Goal: Task Accomplishment & Management: Complete application form

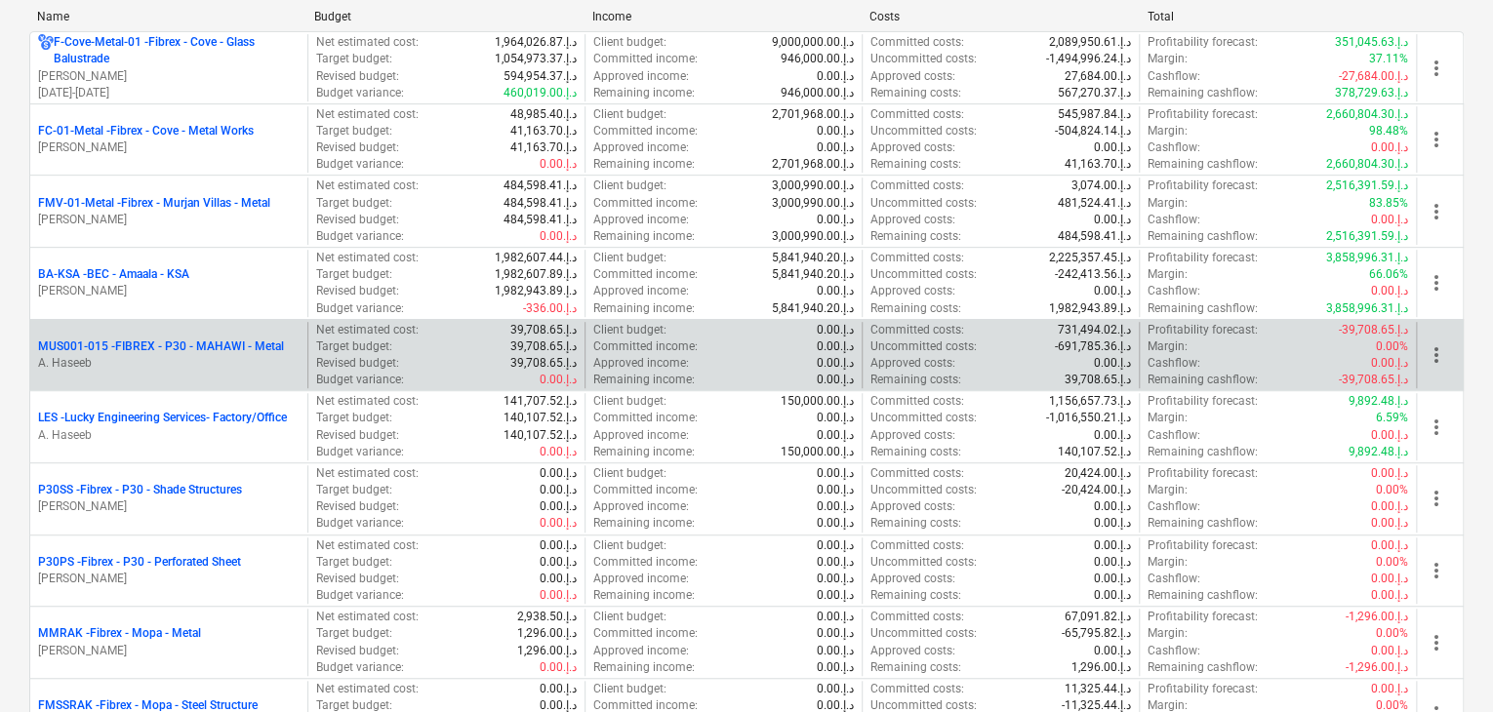
scroll to position [390, 0]
click at [229, 354] on p "A. Haseeb" at bounding box center [169, 362] width 262 height 17
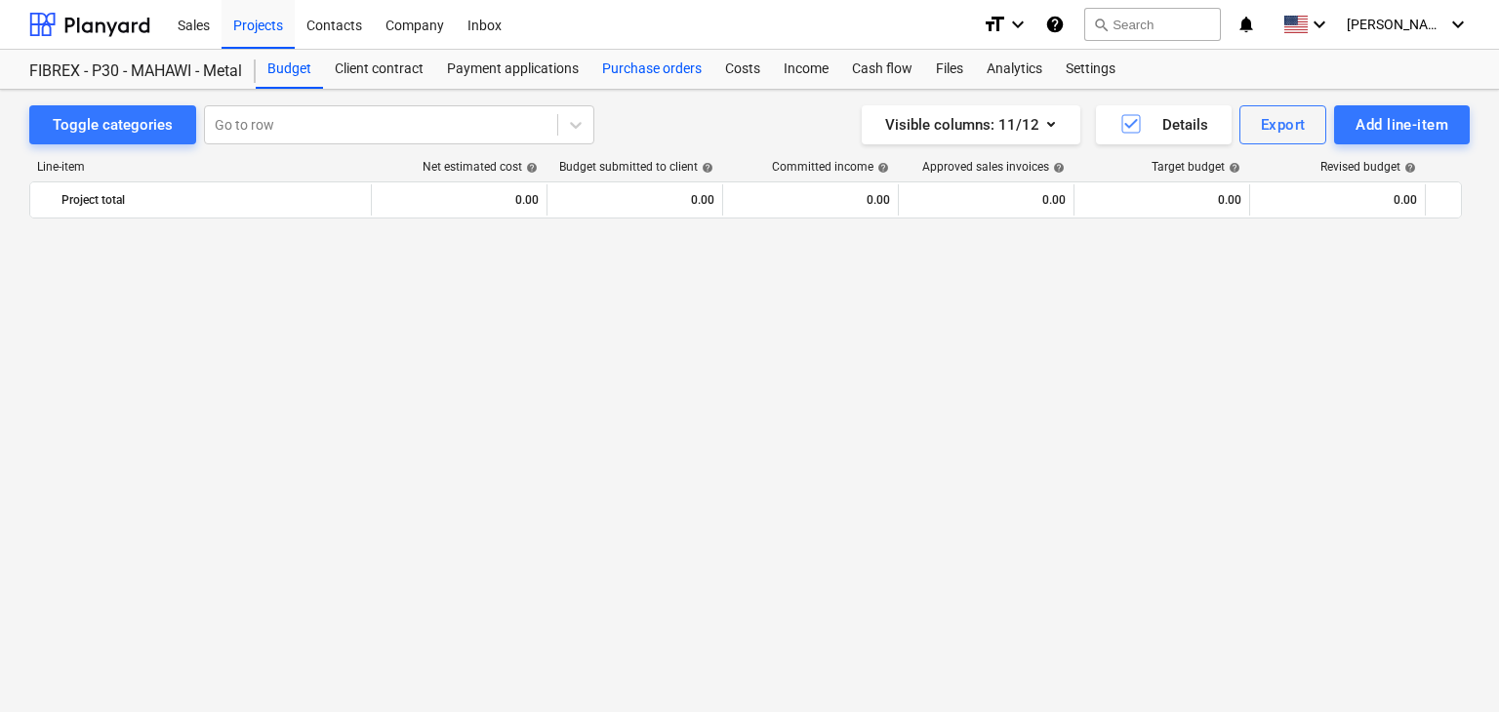
click at [647, 64] on div "Purchase orders" at bounding box center [651, 69] width 123 height 39
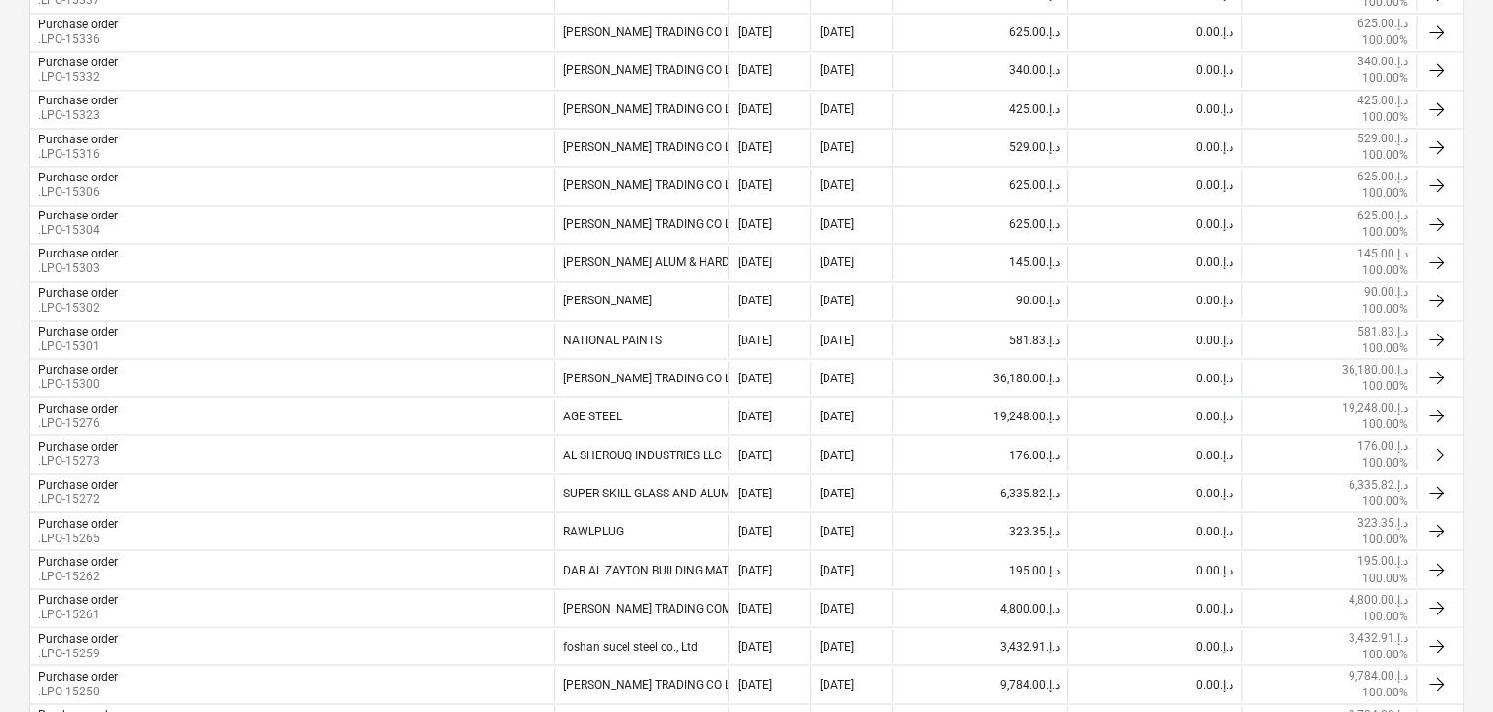
scroll to position [1562, 0]
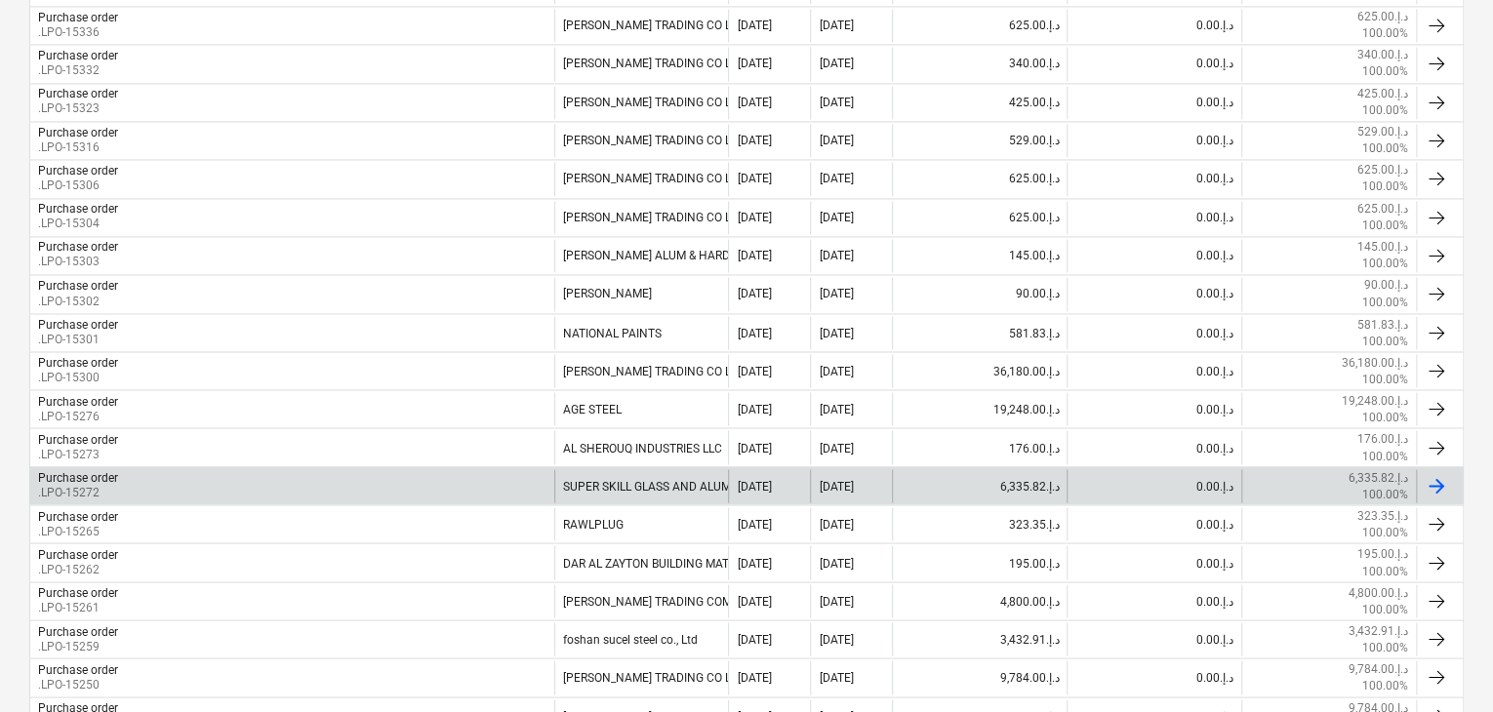
click at [144, 472] on div "Purchase order .LPO-15272" at bounding box center [292, 485] width 524 height 33
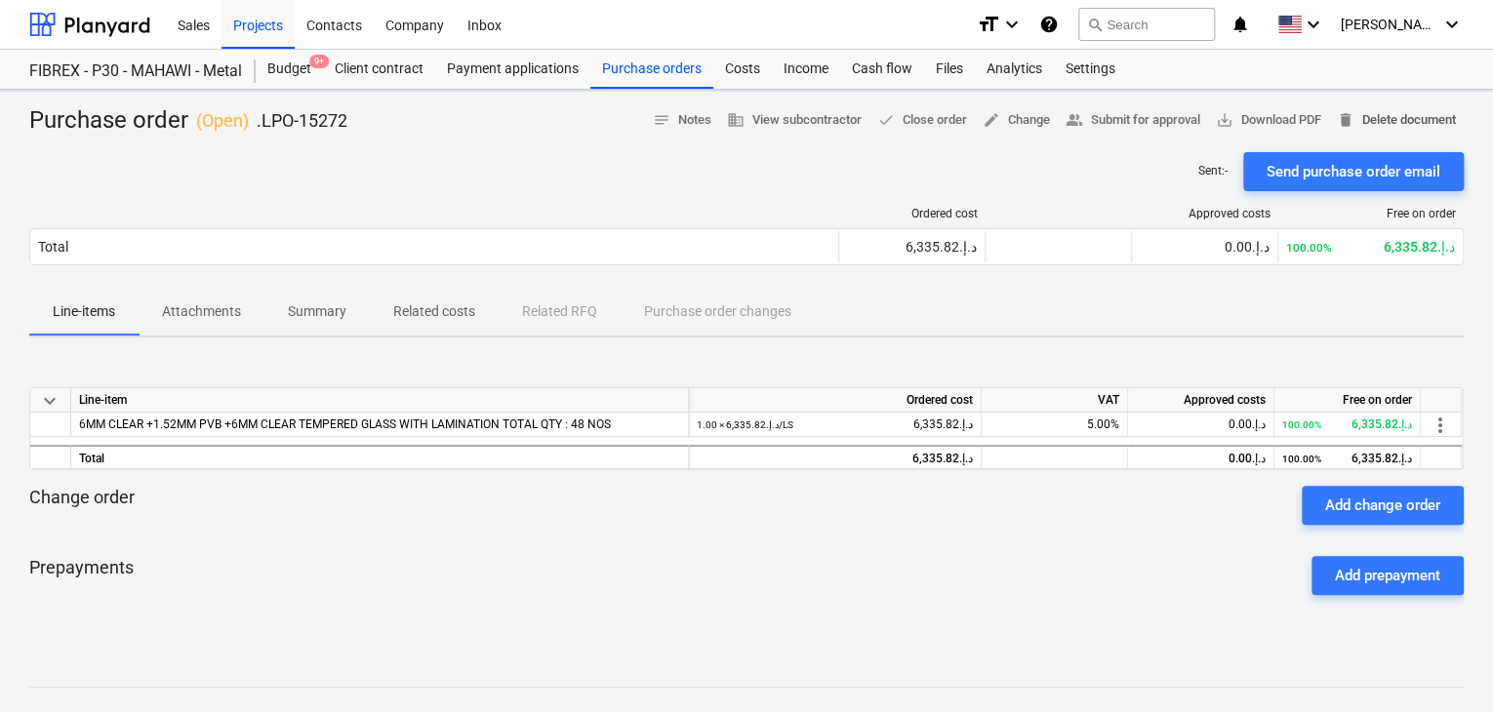
click at [1391, 122] on span "delete Delete document" at bounding box center [1396, 120] width 119 height 22
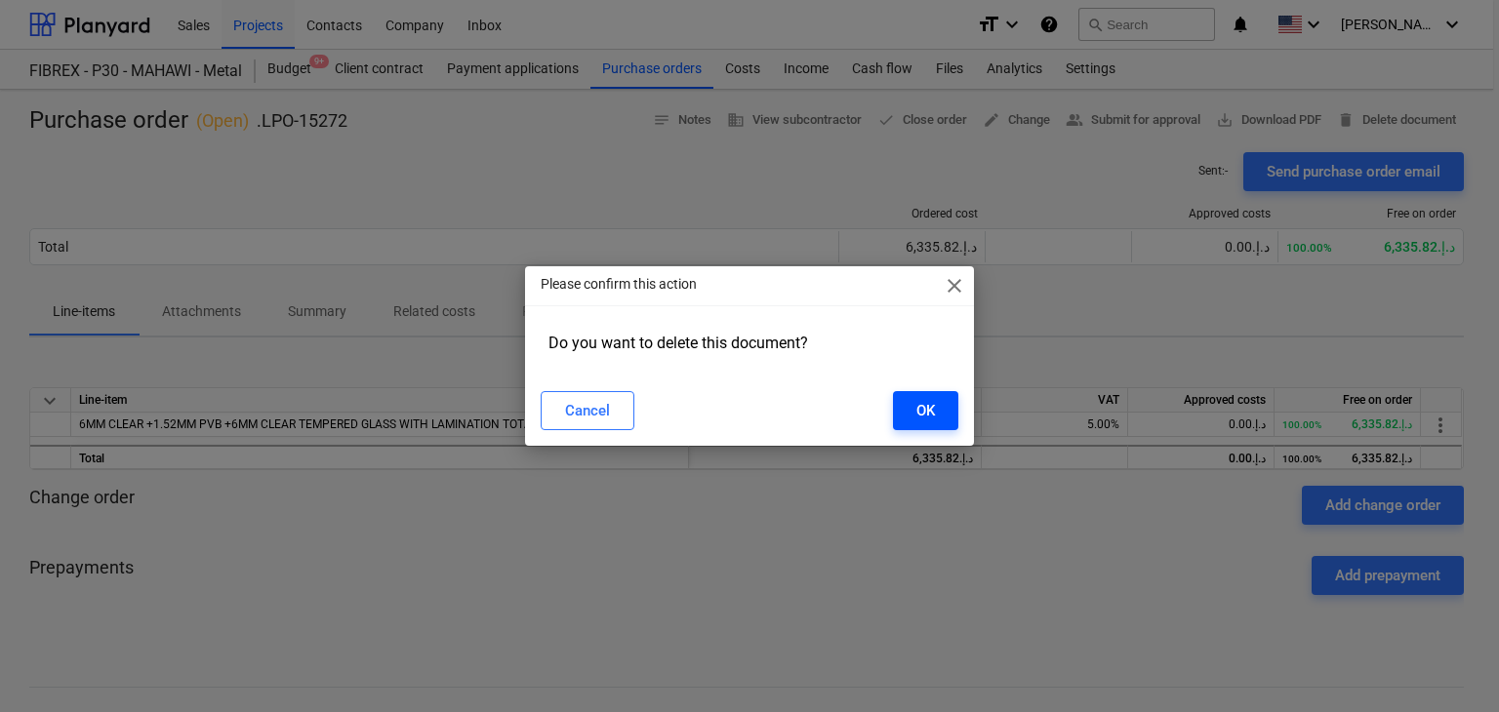
click at [922, 412] on div "OK" at bounding box center [925, 410] width 19 height 25
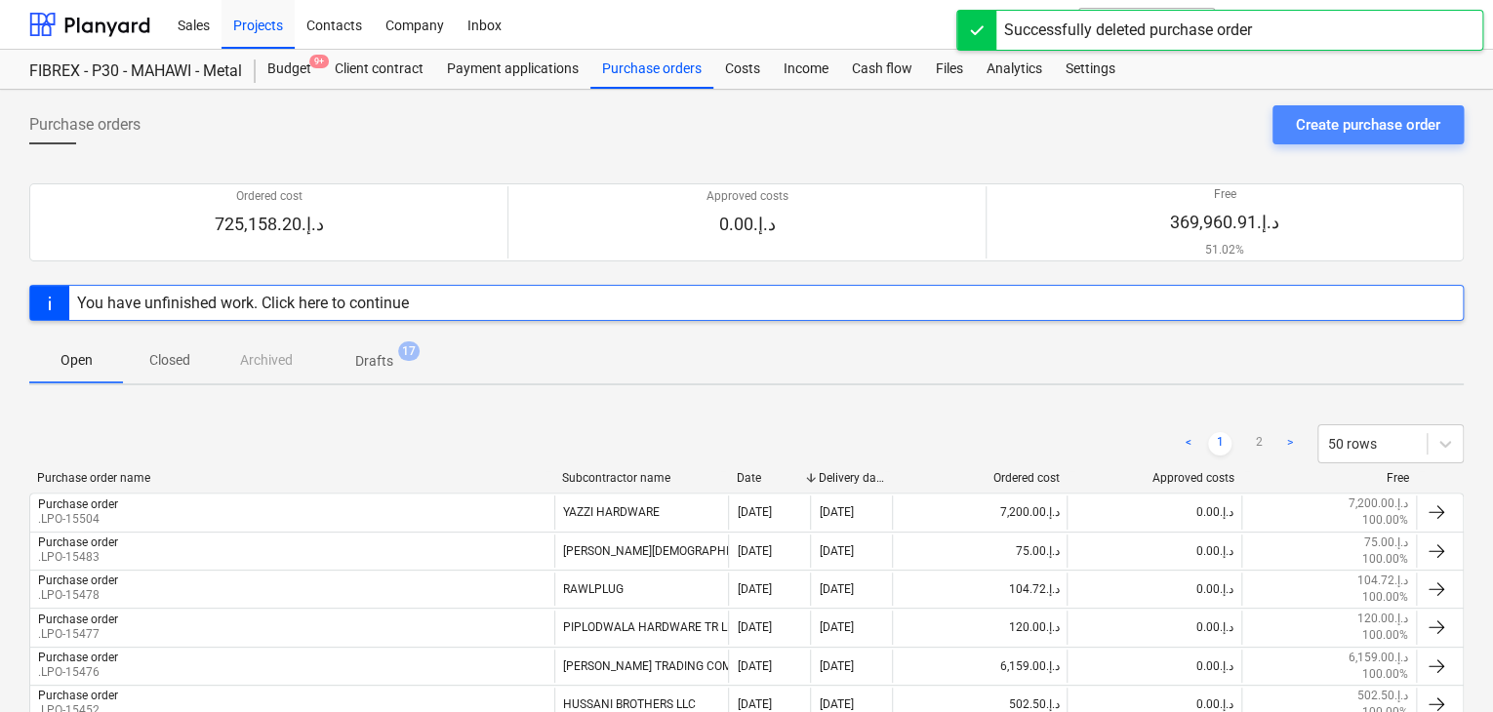
click at [1403, 134] on div "Create purchase order" at bounding box center [1368, 124] width 144 height 25
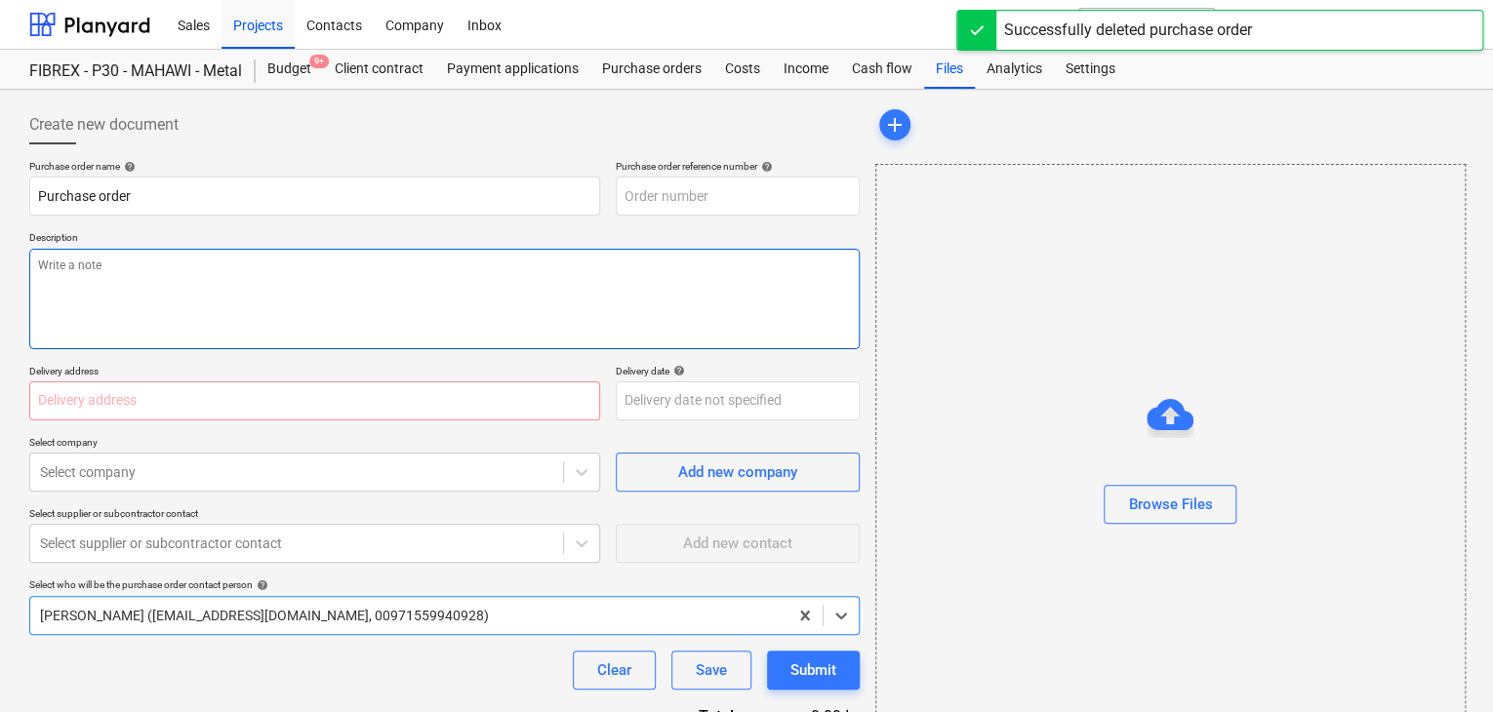
click at [617, 298] on textarea at bounding box center [444, 299] width 831 height 101
type textarea "x"
type input "MUS001-015-PO-301"
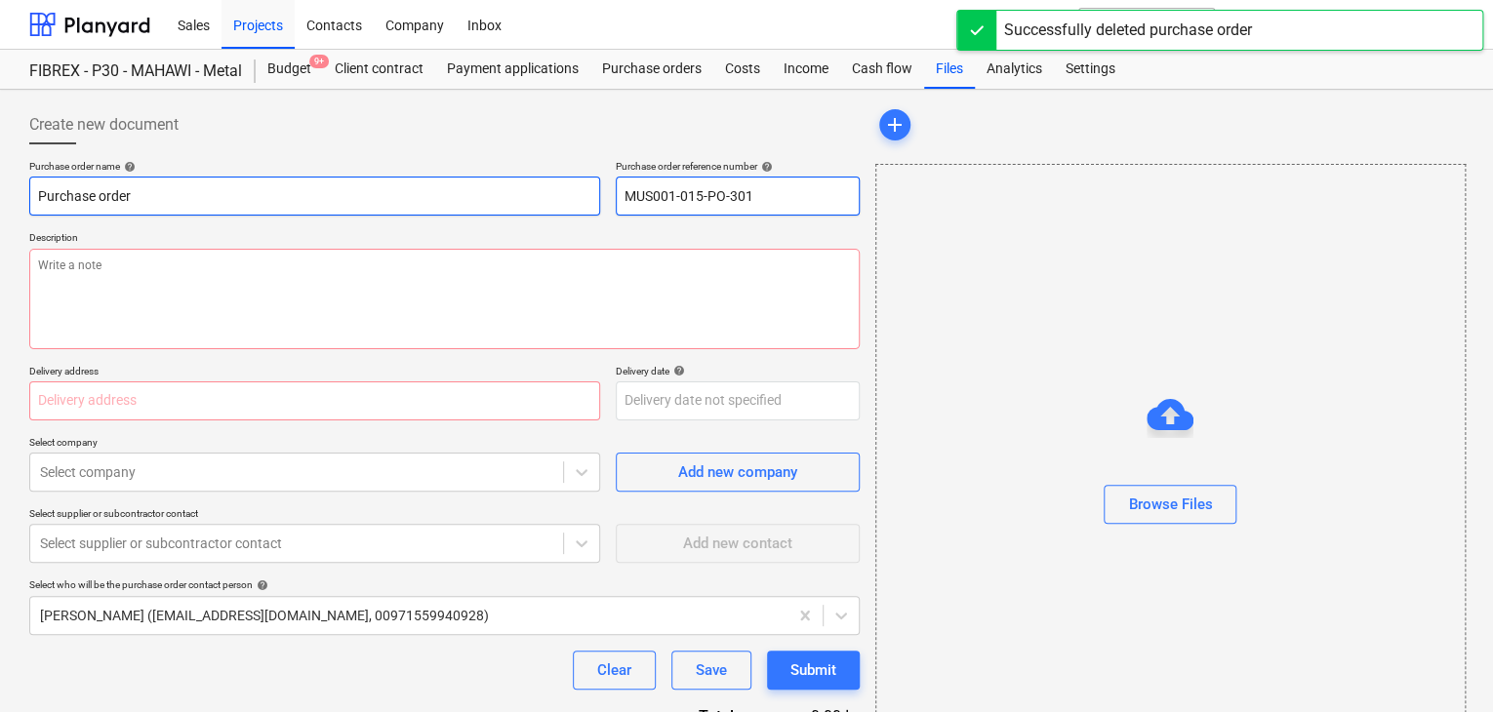
drag, startPoint x: 766, startPoint y: 183, endPoint x: 582, endPoint y: 184, distance: 184.5
click at [582, 184] on div "Purchase order name help Purchase order Purchase order reference number help MU…" at bounding box center [444, 188] width 831 height 56
type textarea "x"
type input "."
type textarea "x"
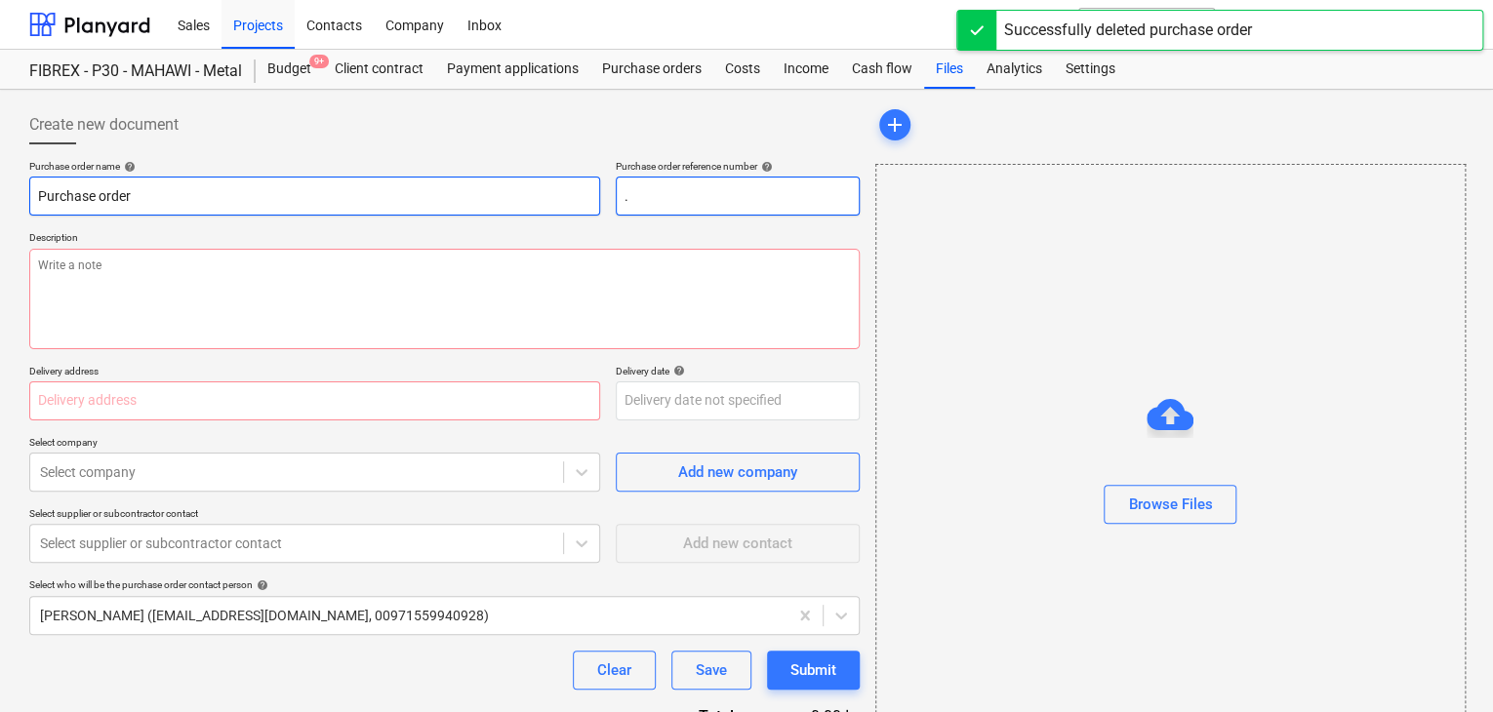
type input ".L"
type textarea "x"
type input ".LP"
type textarea "x"
type input ".LPO"
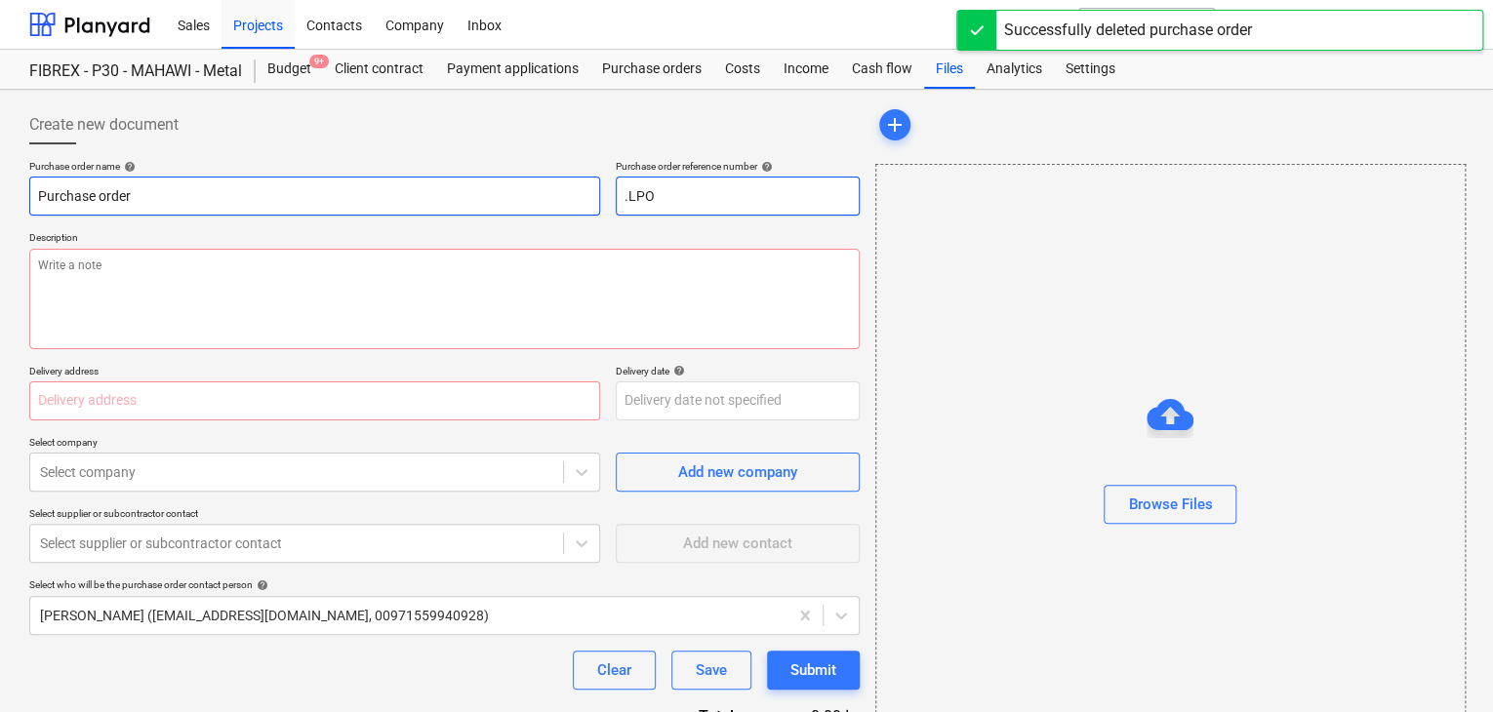
type textarea "x"
type input ".LPO-"
type textarea "x"
type input ".LPO-1"
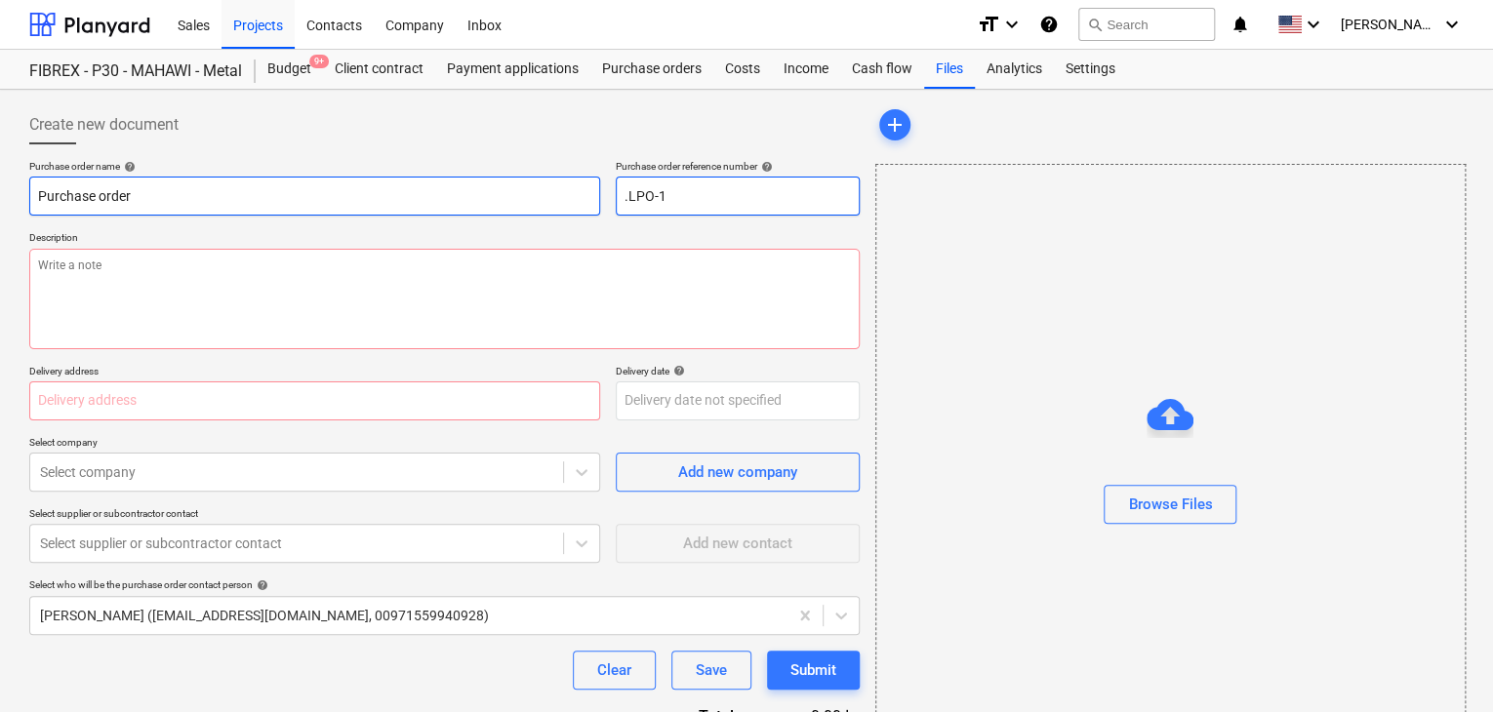
type textarea "x"
type input ".LPO-15"
type textarea "x"
type input ".LPO-152"
type textarea "x"
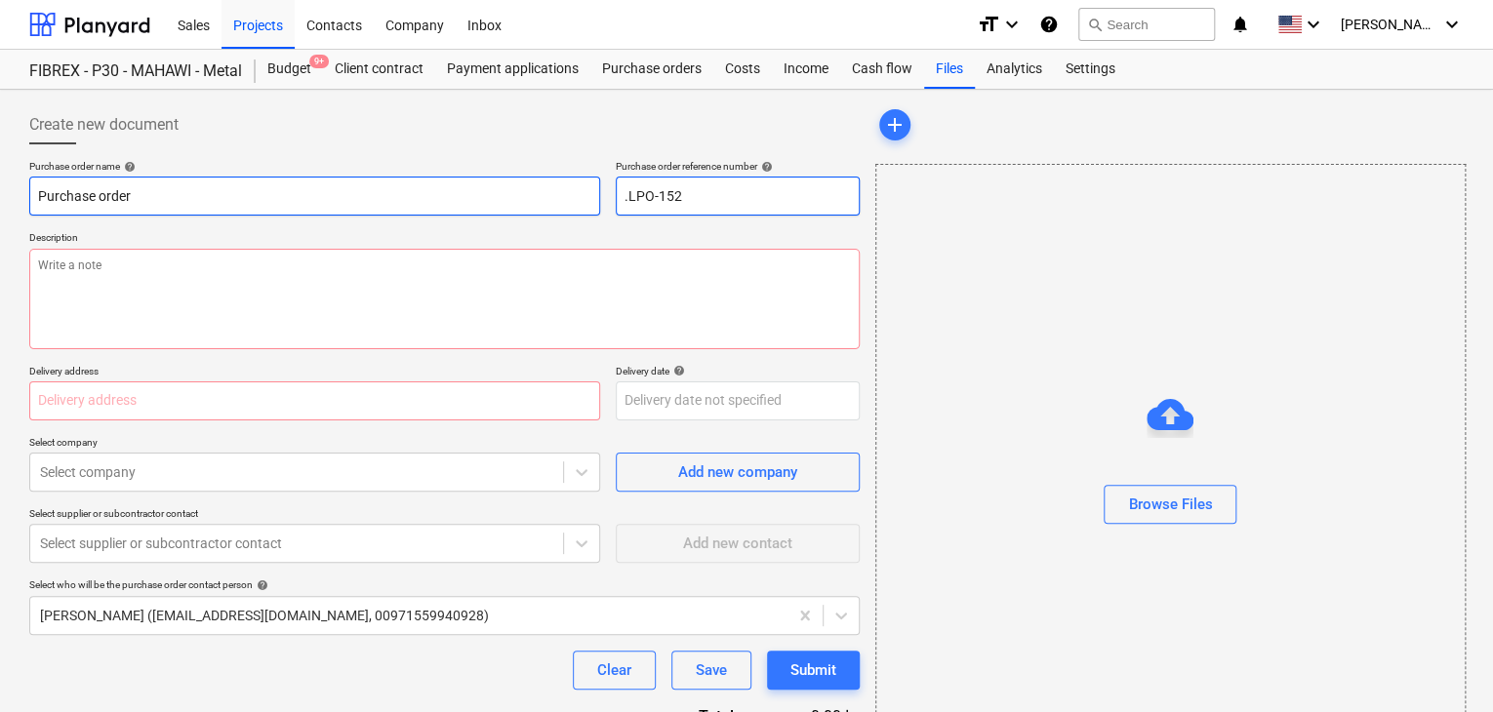
type input ".LPO-1527"
type textarea "x"
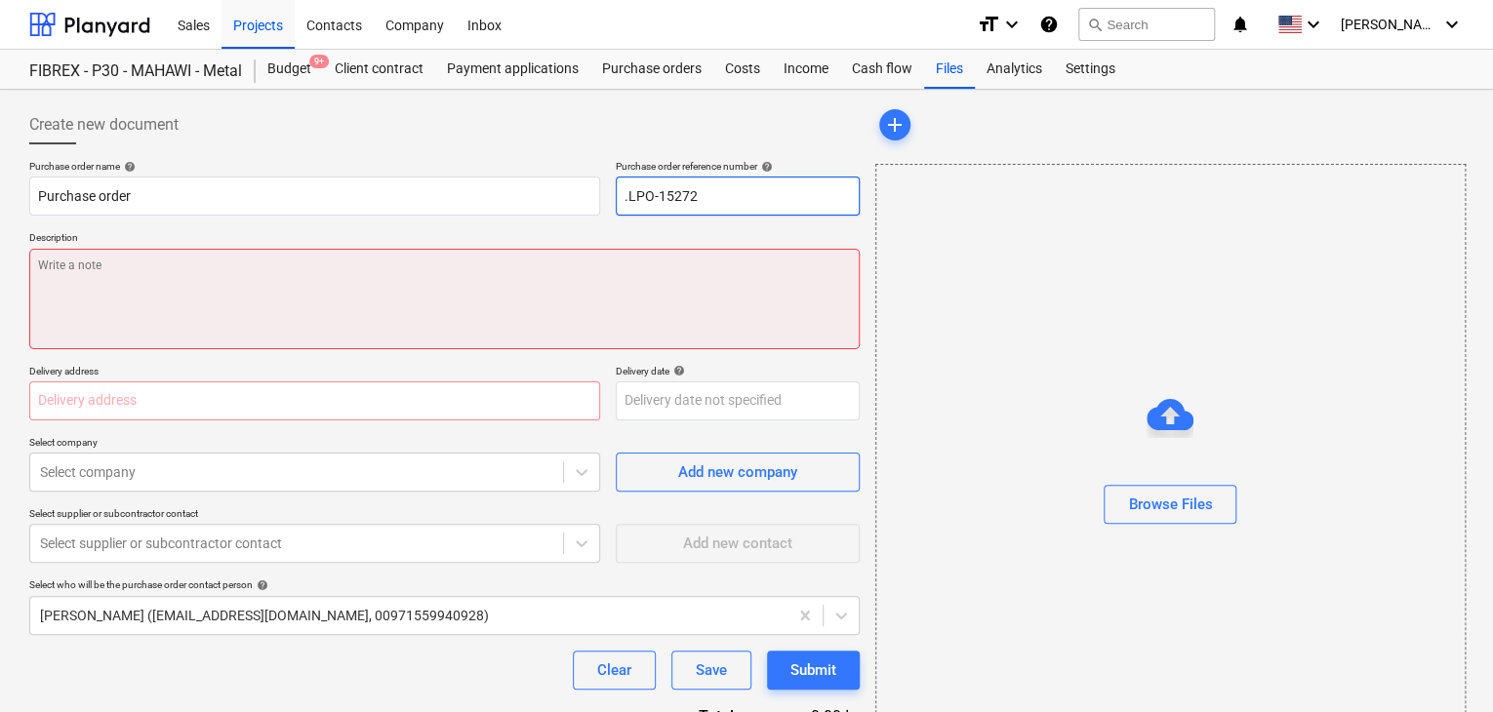
type input ".LPO-15272"
click at [211, 263] on textarea at bounding box center [444, 299] width 831 height 101
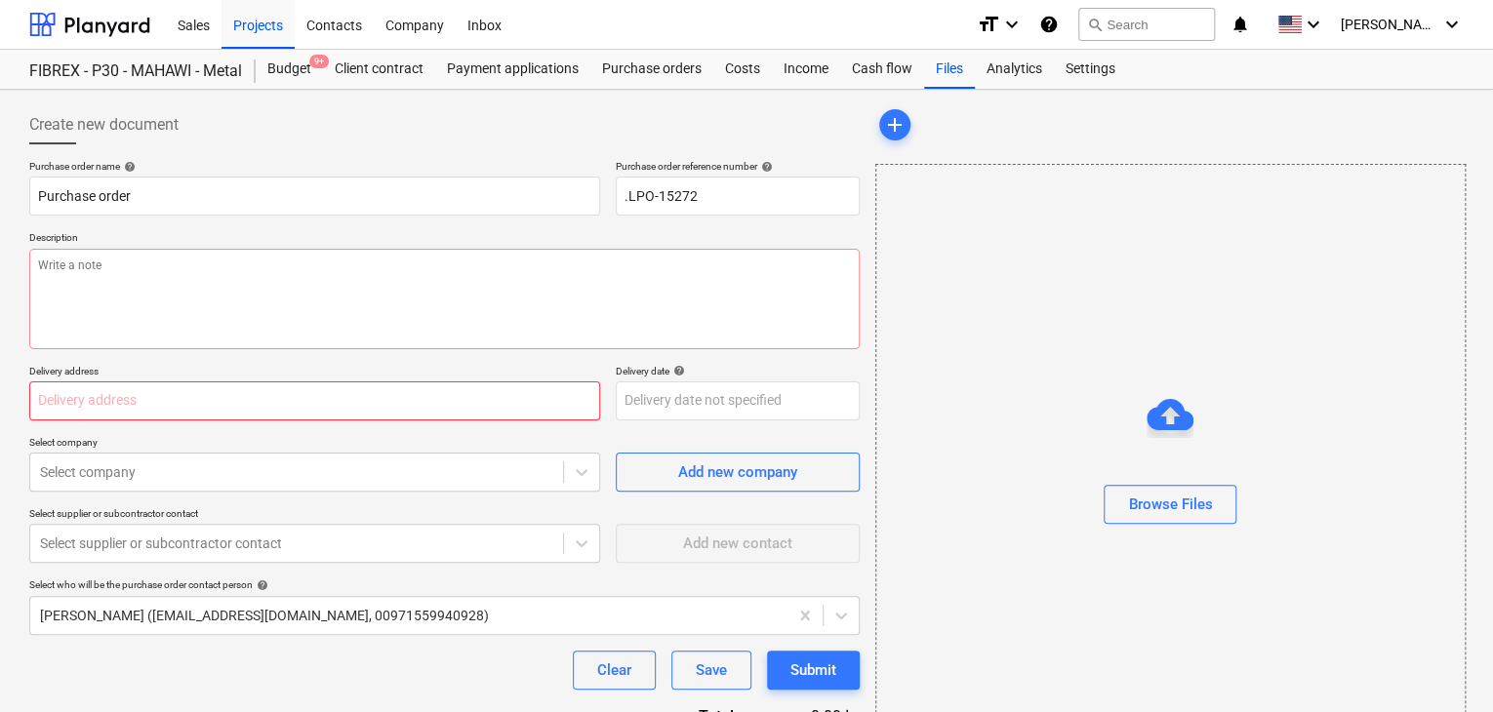
click at [85, 405] on input "text" at bounding box center [314, 401] width 571 height 39
type textarea "x"
type input "L"
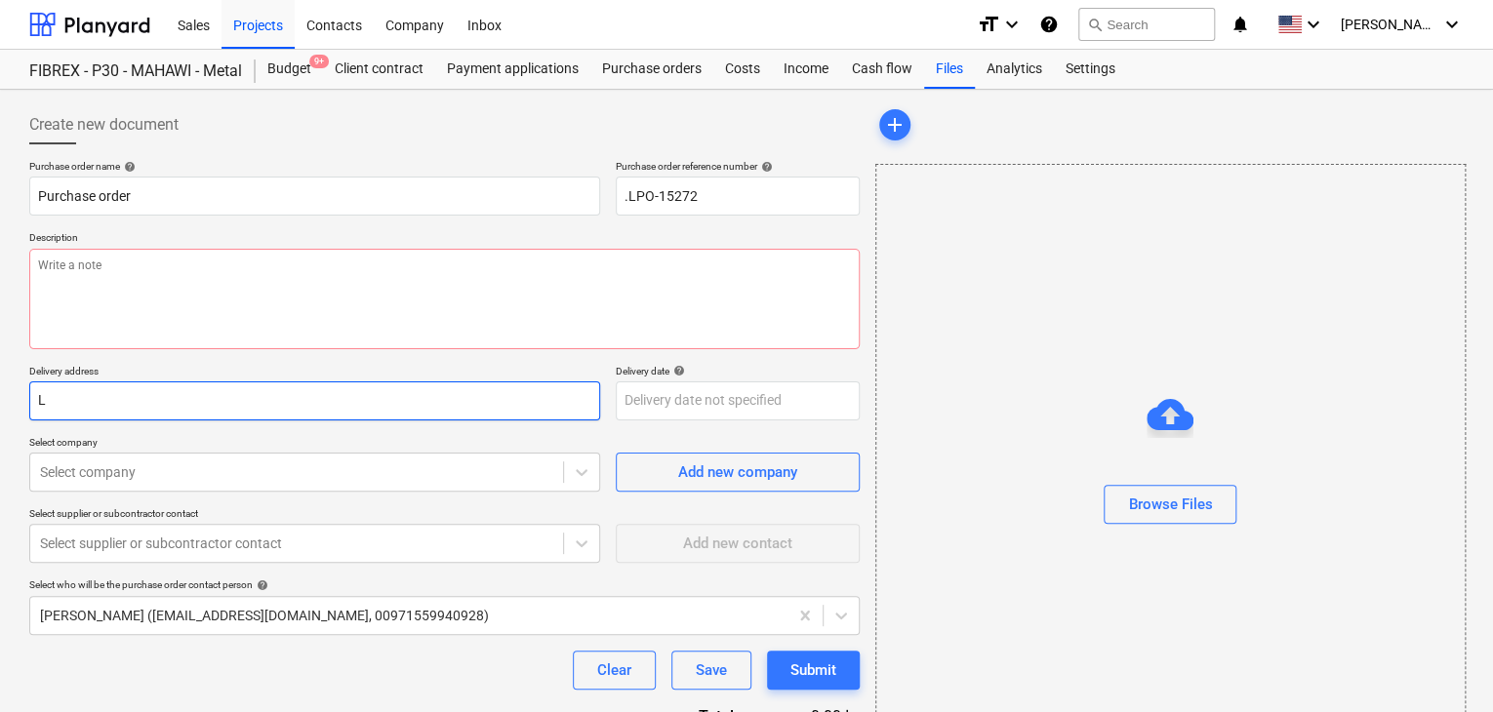
type textarea "x"
type input "LU"
type textarea "x"
type input "LUC"
type textarea "x"
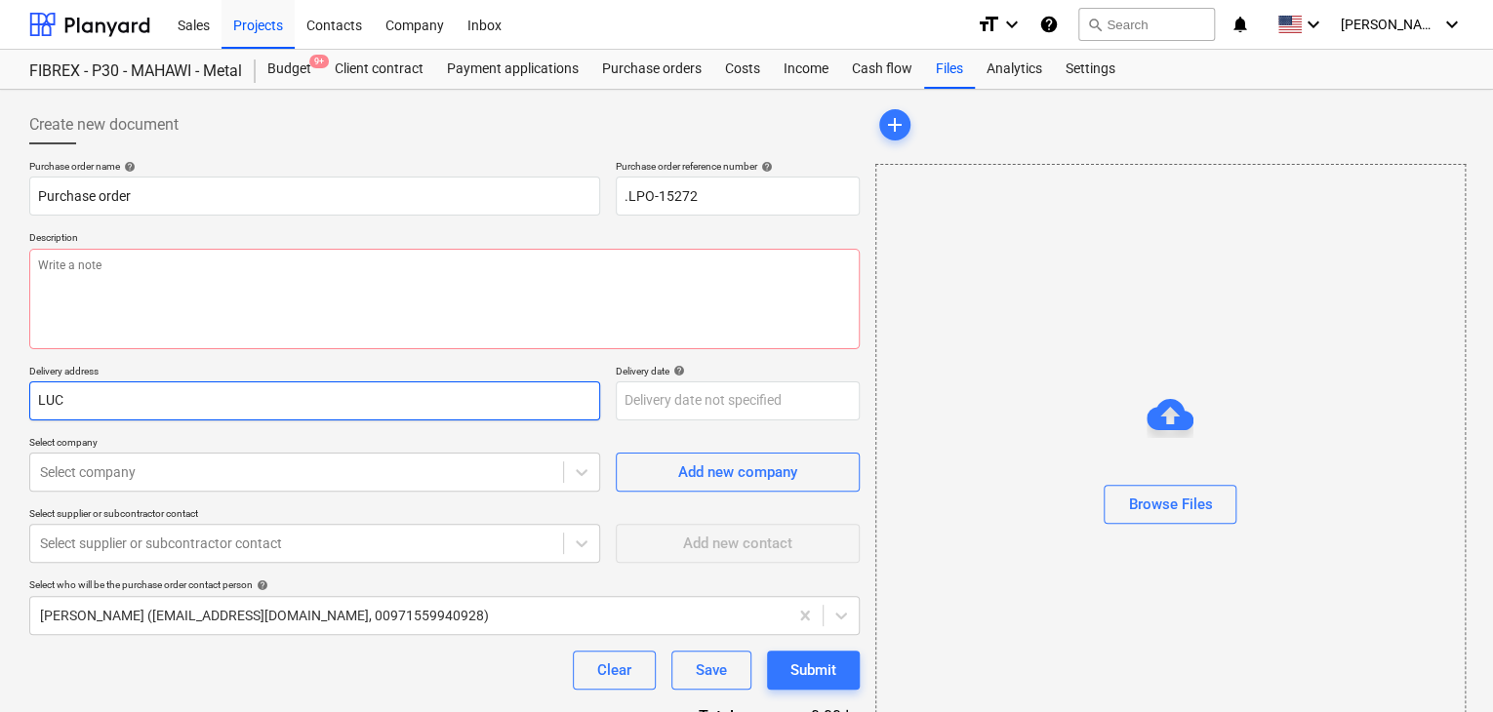
type input "LUCK"
type textarea "x"
type input "LUCKY"
type textarea "x"
type input "LUCKY"
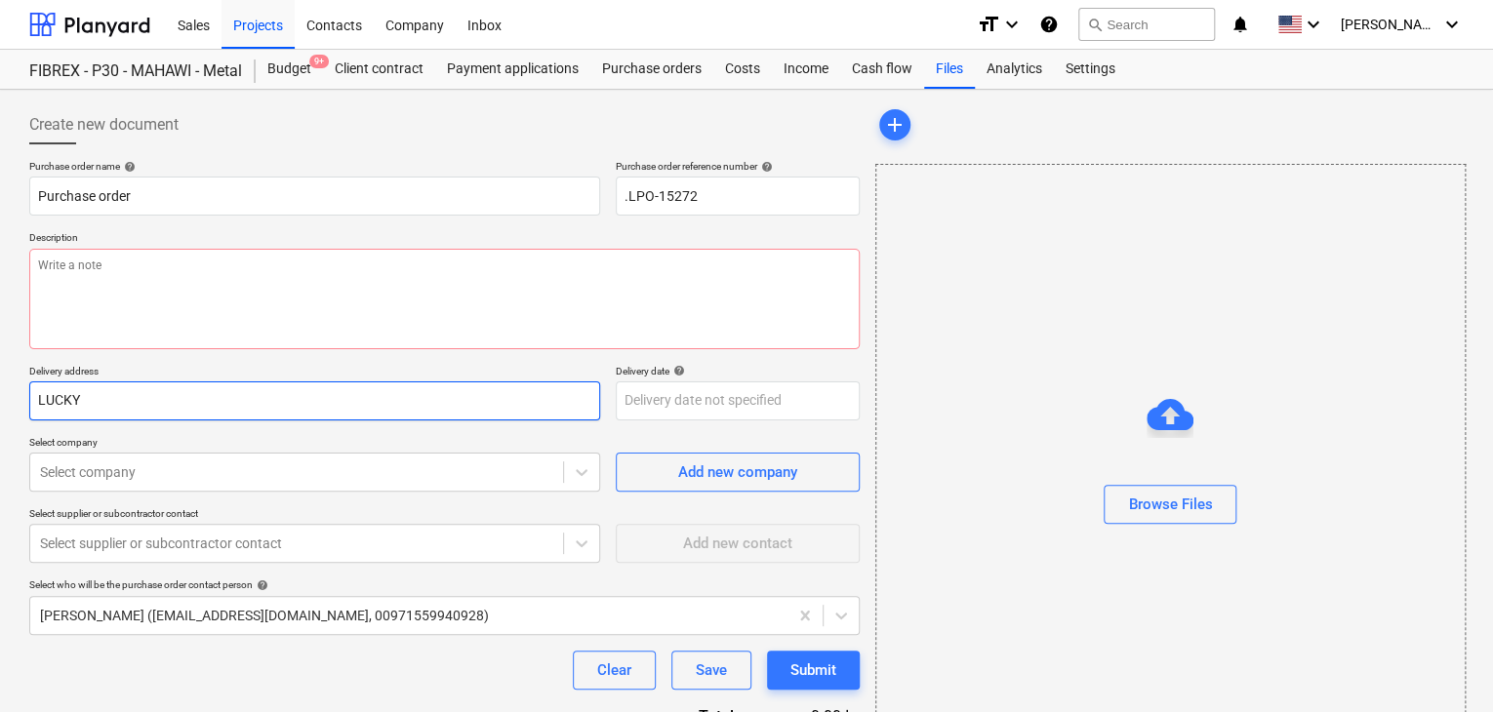
type textarea "x"
type input "LUCKY E"
type textarea "x"
type input "LUCKY EN"
type textarea "x"
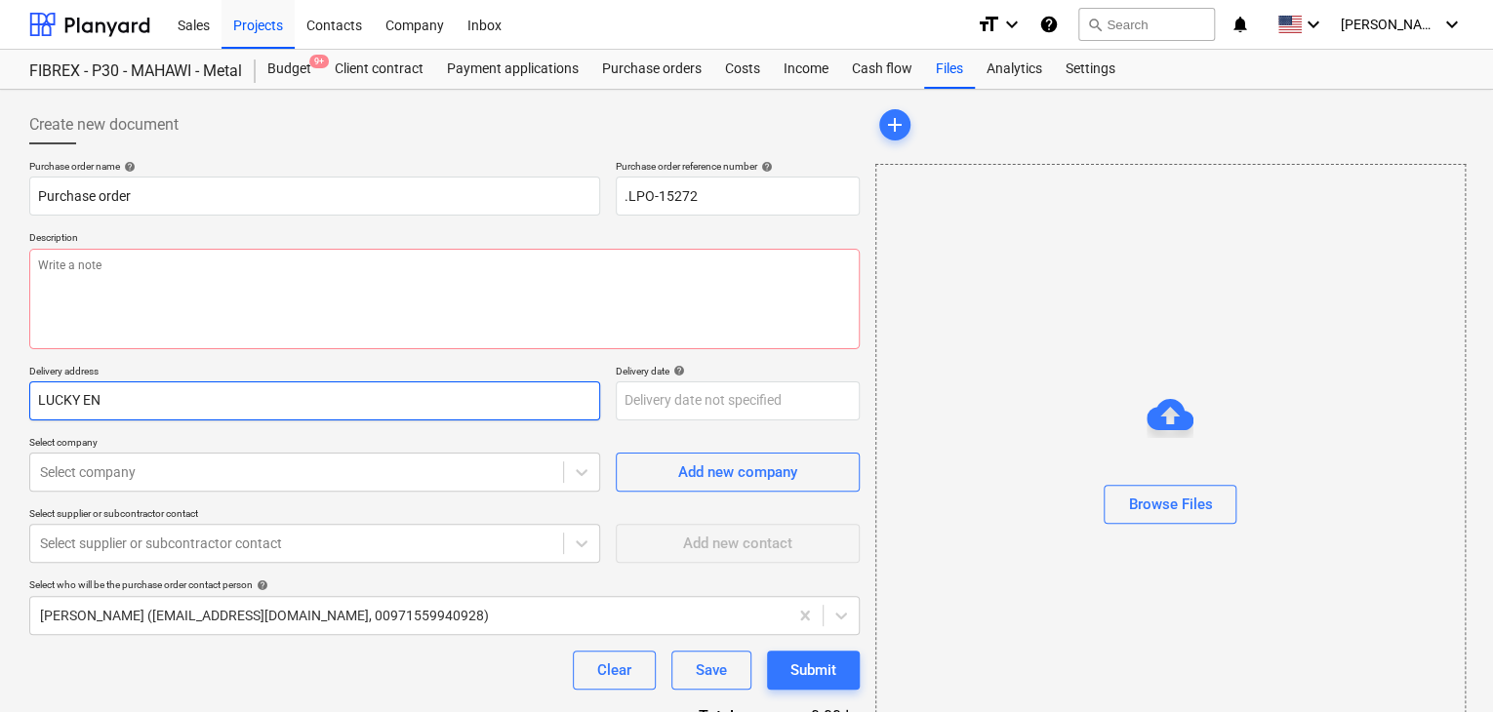
type input "LUCKY ENG"
type textarea "x"
type input "LUCKY ENGI"
type textarea "x"
type input "LUCKY ENGIN"
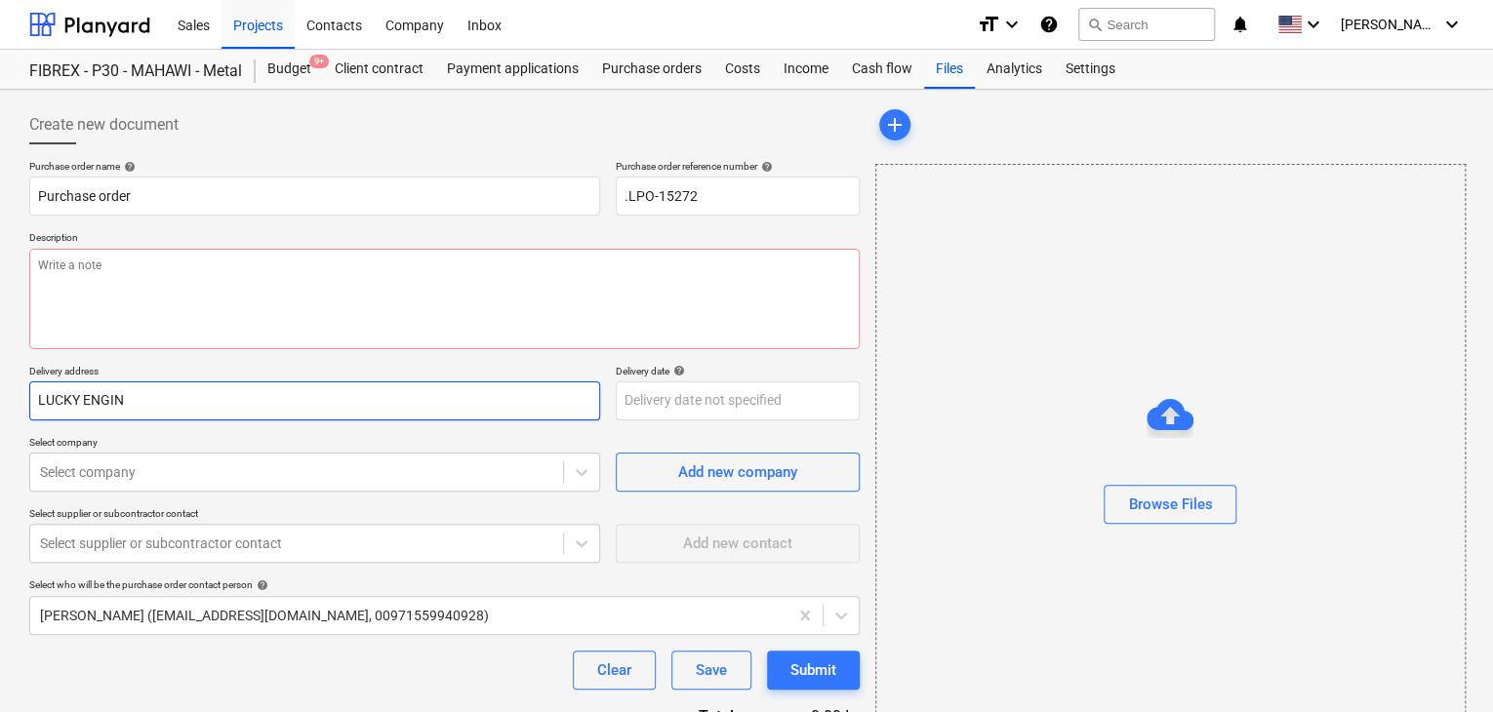
type textarea "x"
type input "LUCKY ENGINE"
type textarea "x"
type input "LUCKY ENGINEE"
type textarea "x"
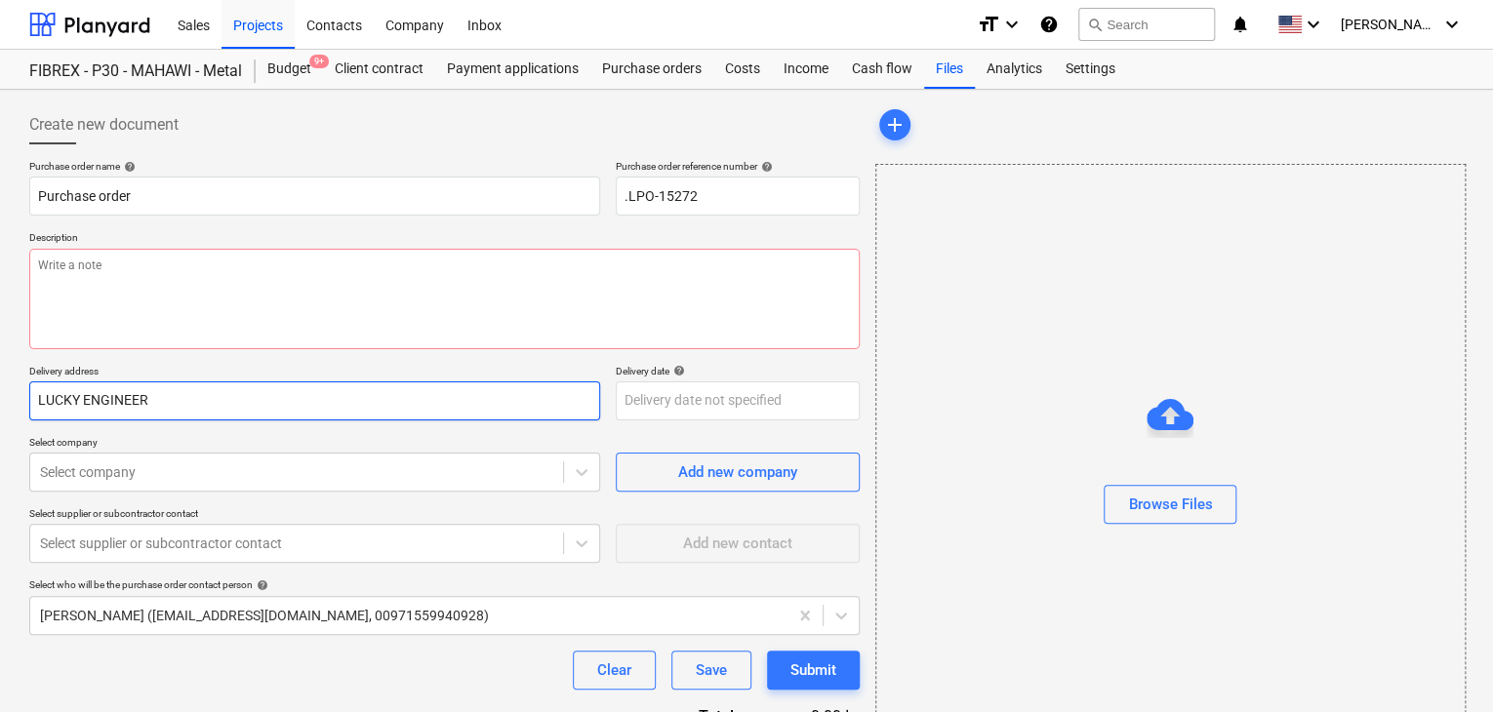
type input "LUCKY ENGINEERI"
type textarea "x"
type input "LUCKY ENGINEERIN"
type textarea "x"
type input "LUCKY ENGINEERING"
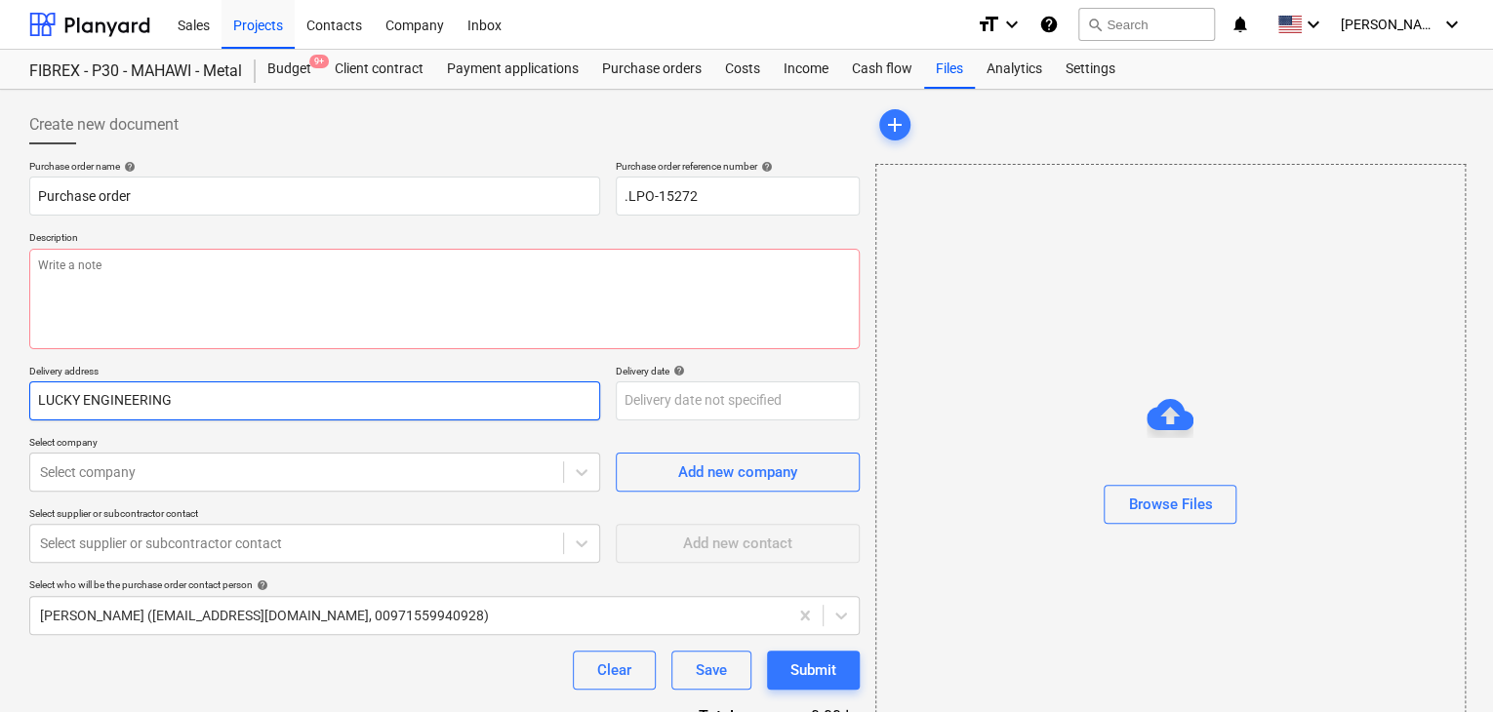
type textarea "x"
type input "LUCKY ENGINEERING"
type textarea "x"
type input "LUCKY ENGINEERING S"
type textarea "x"
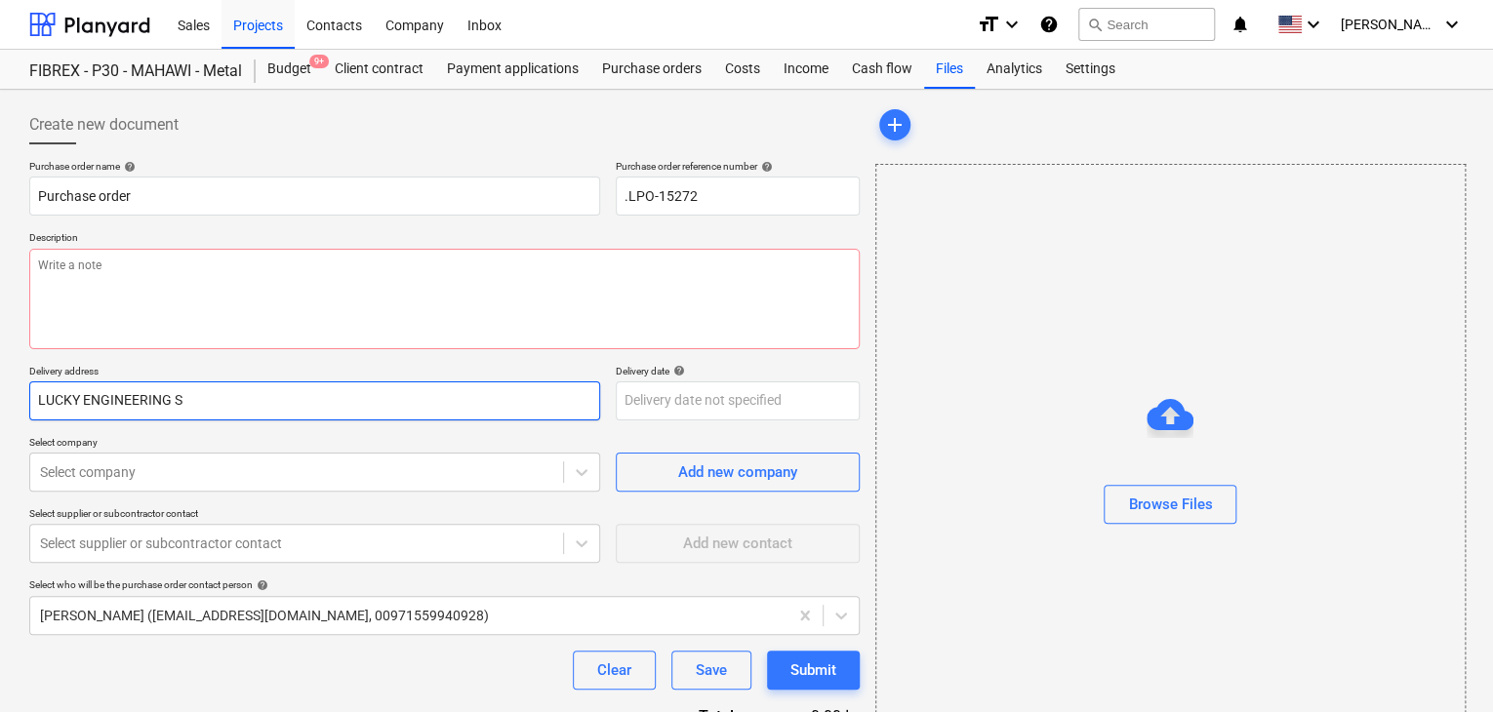
type input "LUCKY ENGINEERING SE"
type textarea "x"
type input "LUCKY ENGINEERING SER"
type textarea "x"
type input "LUCKY ENGINEERING SERV"
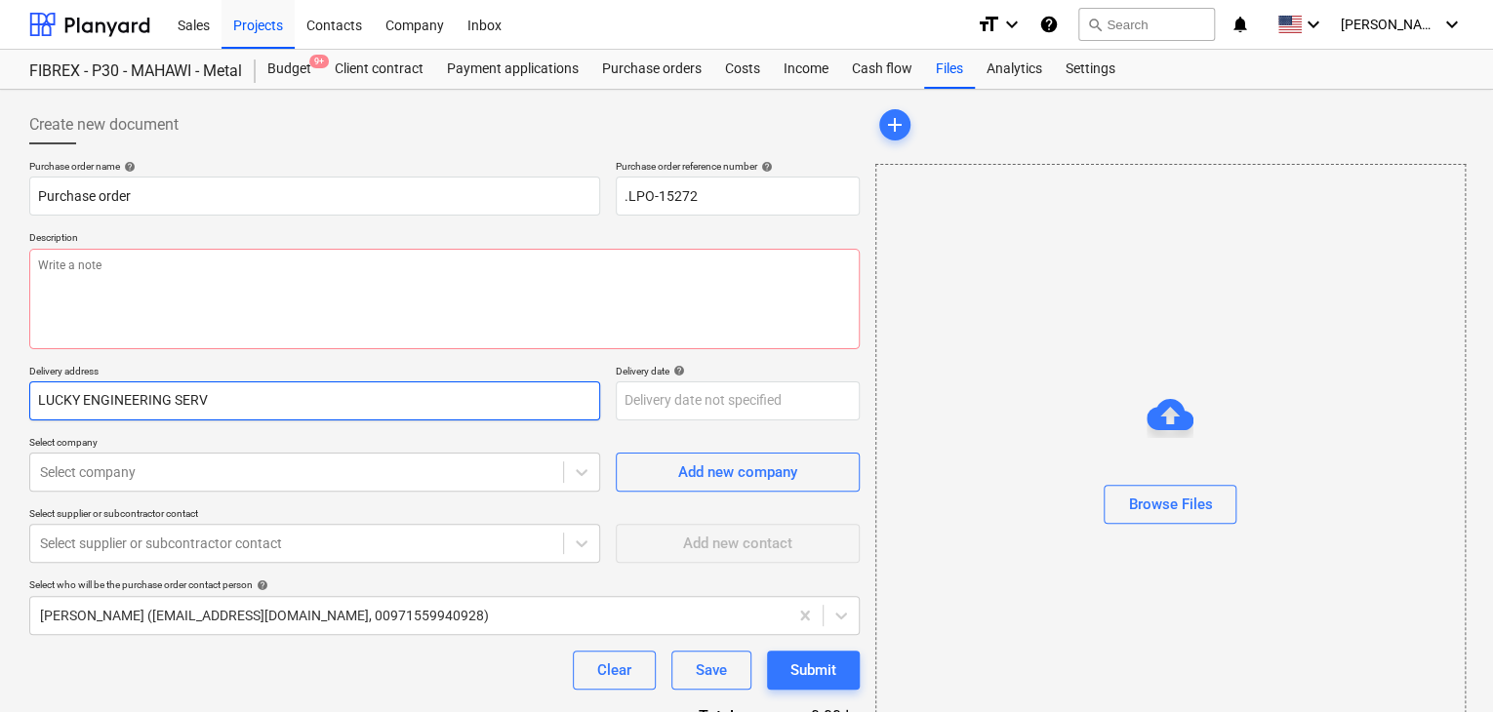
type textarea "x"
type input "LUCKY ENGINEERING SERVI"
type textarea "x"
type input "LUCKY ENGINEERING SERVIC"
type textarea "x"
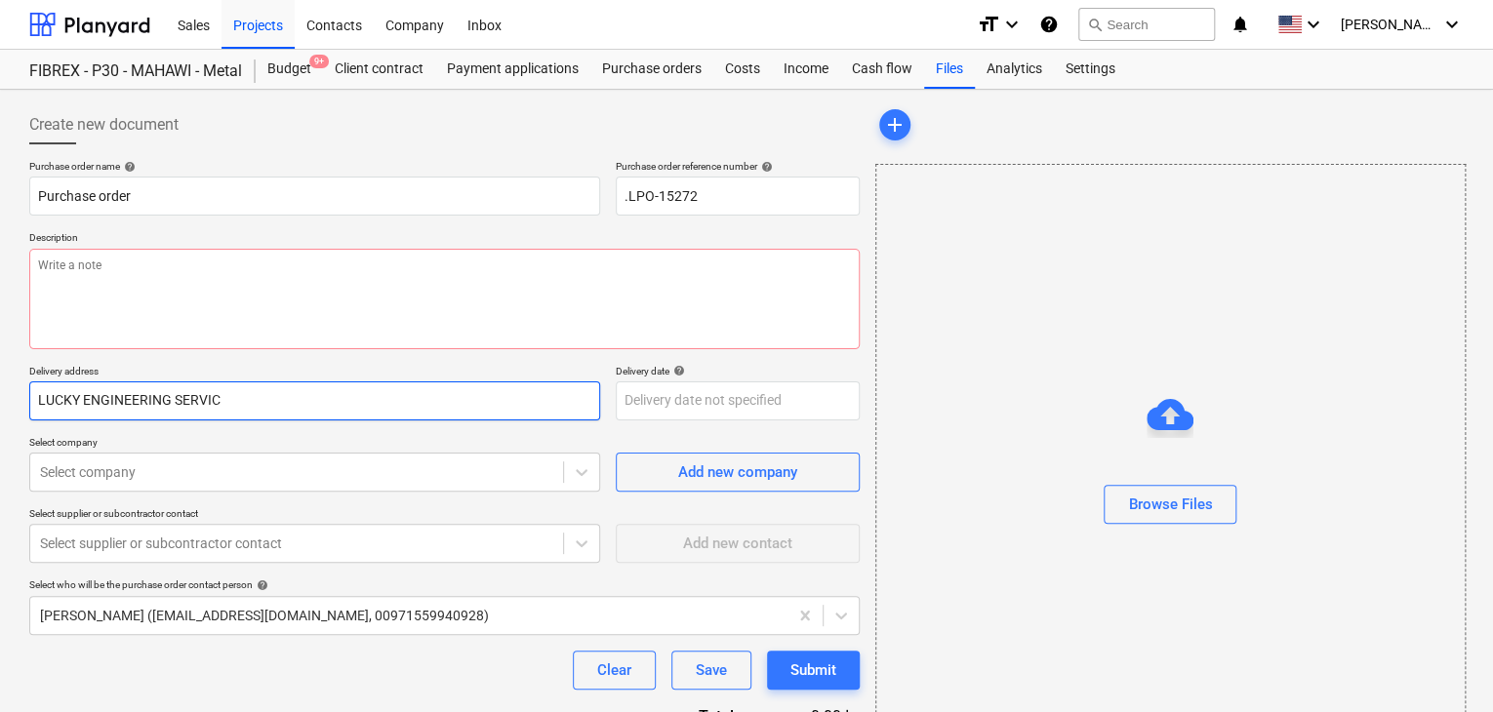
type input "LUCKY ENGINEERING SERVICE"
type textarea "x"
type input "LUCKY ENGINEERING SERVICES"
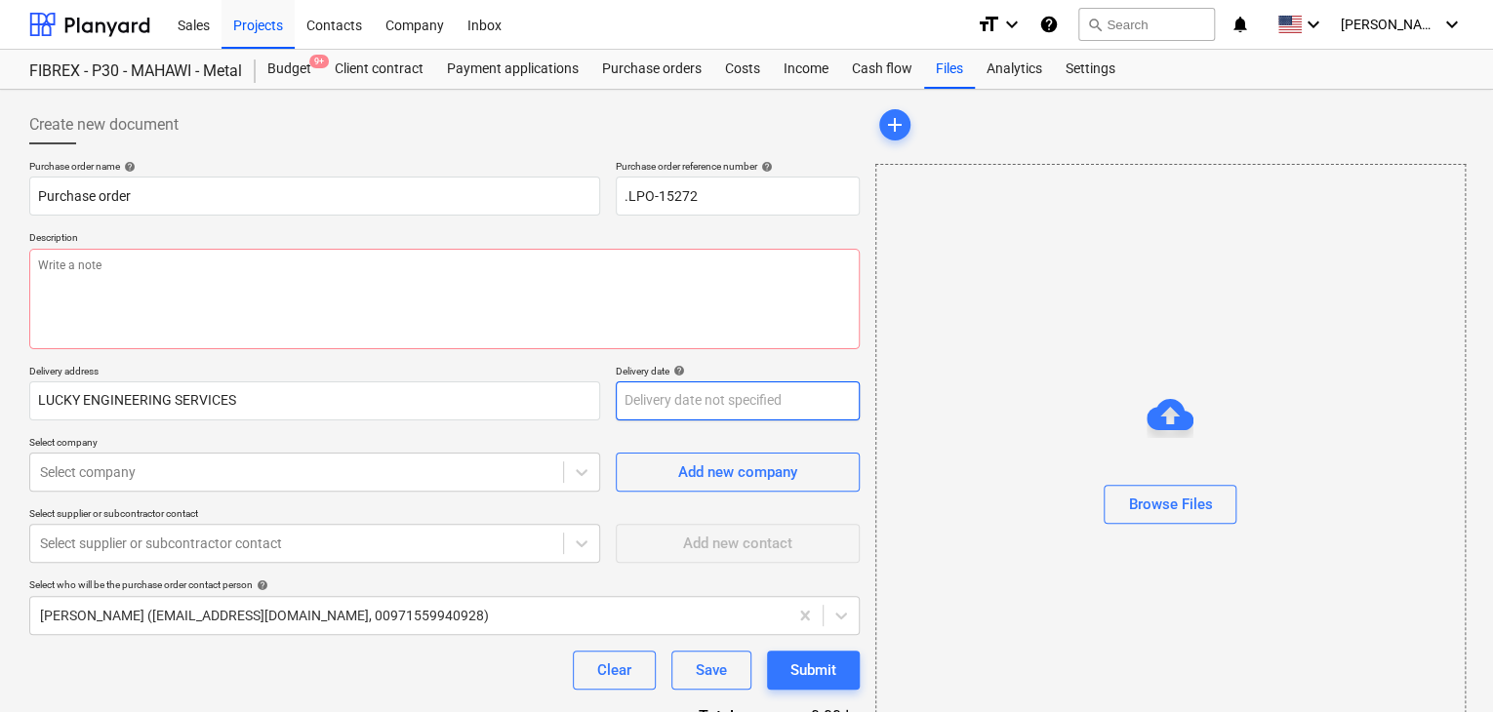
click at [666, 402] on body "Sales Projects Contacts Company Inbox format_size keyboard_arrow_down help sear…" at bounding box center [746, 356] width 1493 height 712
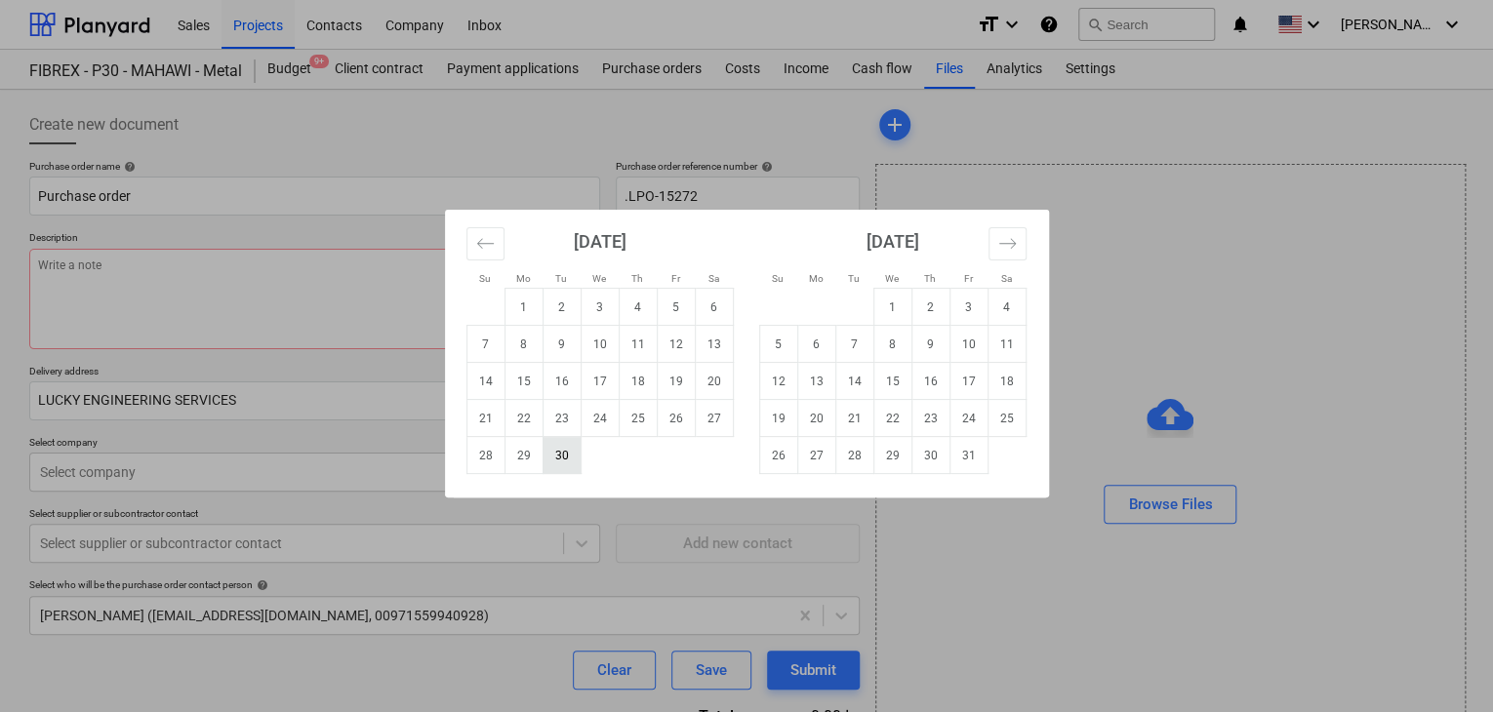
click at [558, 463] on td "30" at bounding box center [562, 455] width 38 height 37
type textarea "x"
type input "[DATE]"
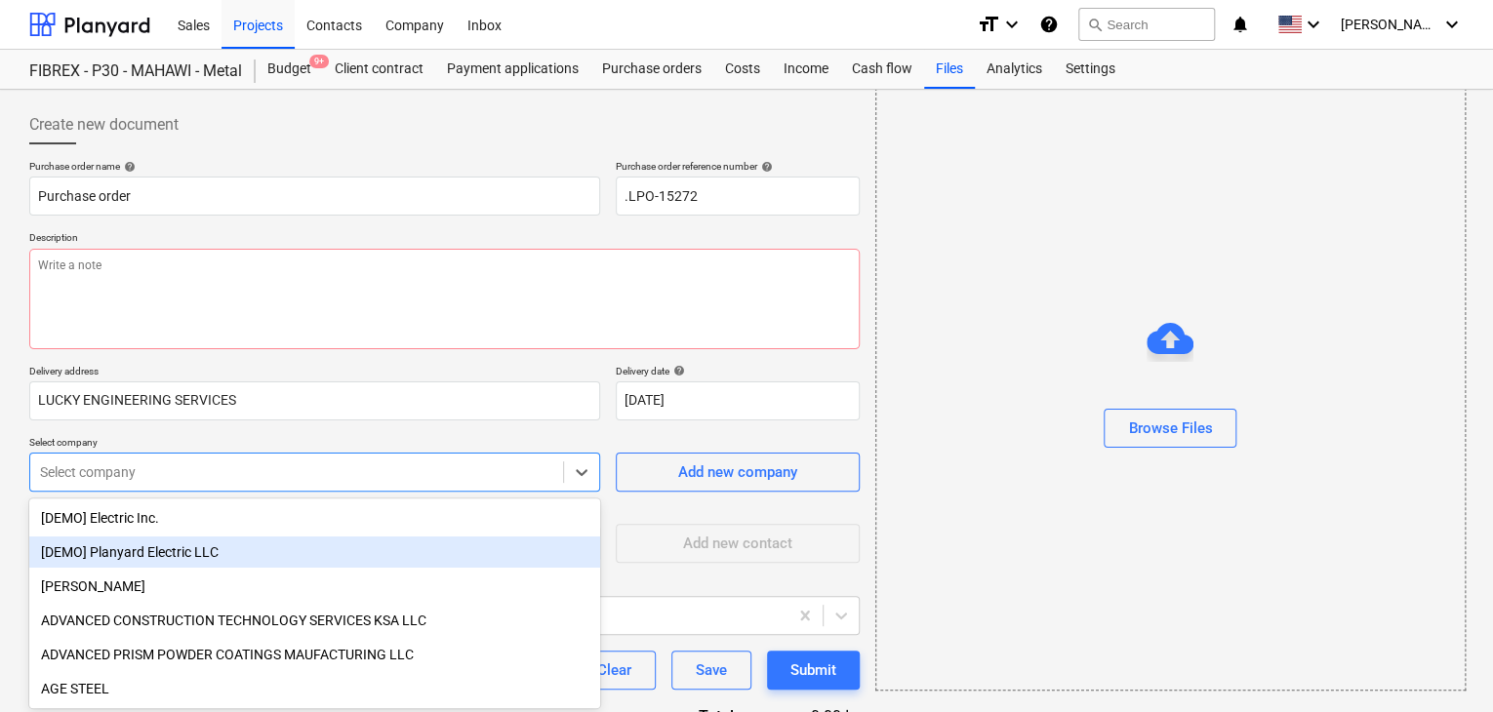
scroll to position [91, 0]
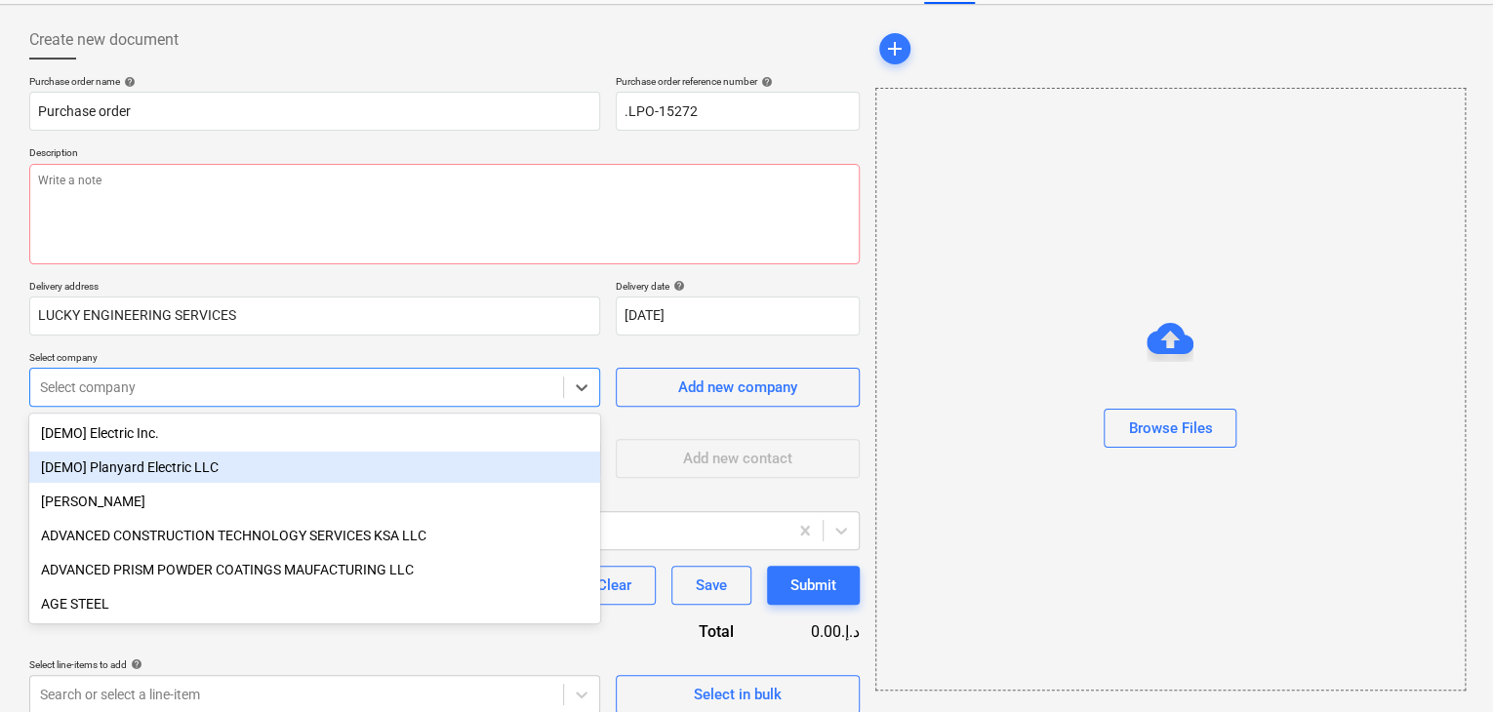
click at [115, 466] on body "Sales Projects Contacts Company Inbox format_size keyboard_arrow_down help sear…" at bounding box center [746, 271] width 1493 height 712
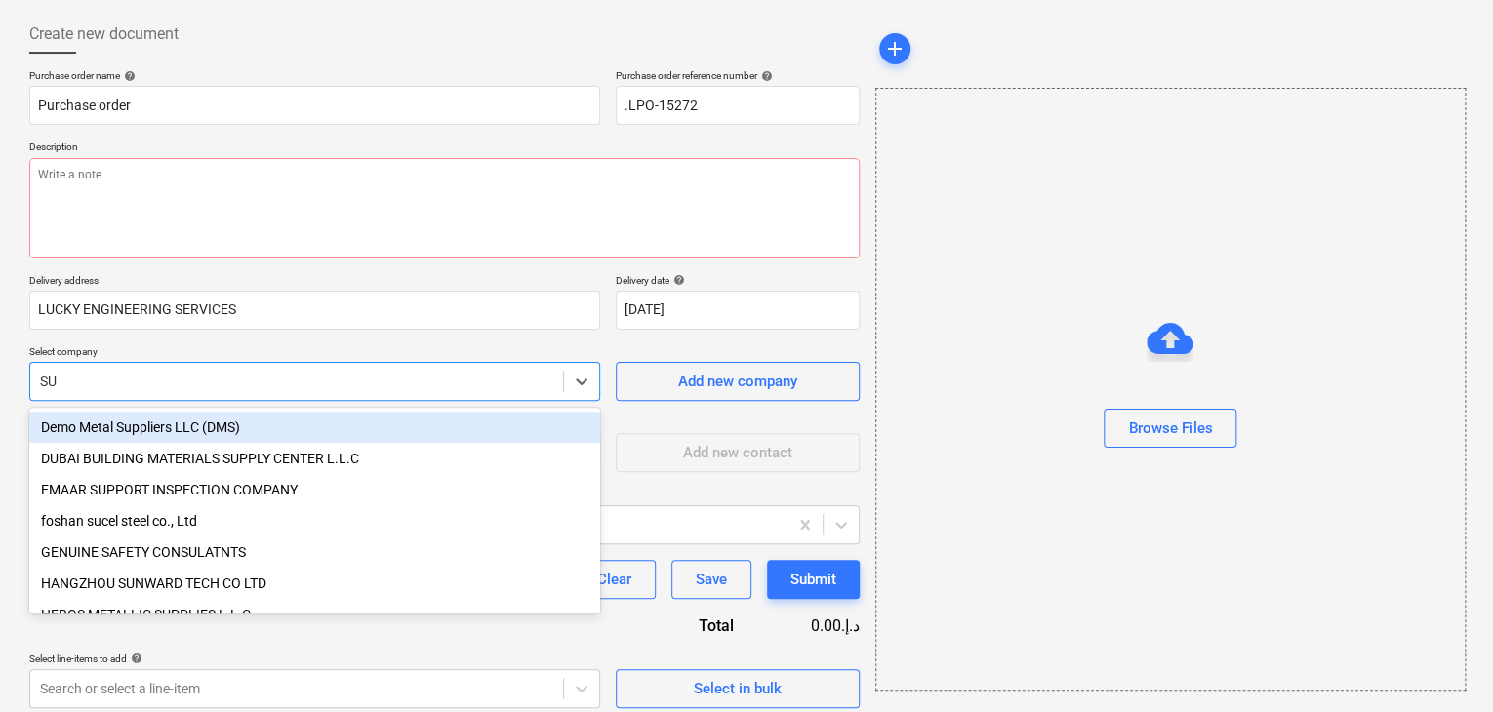
type input "S"
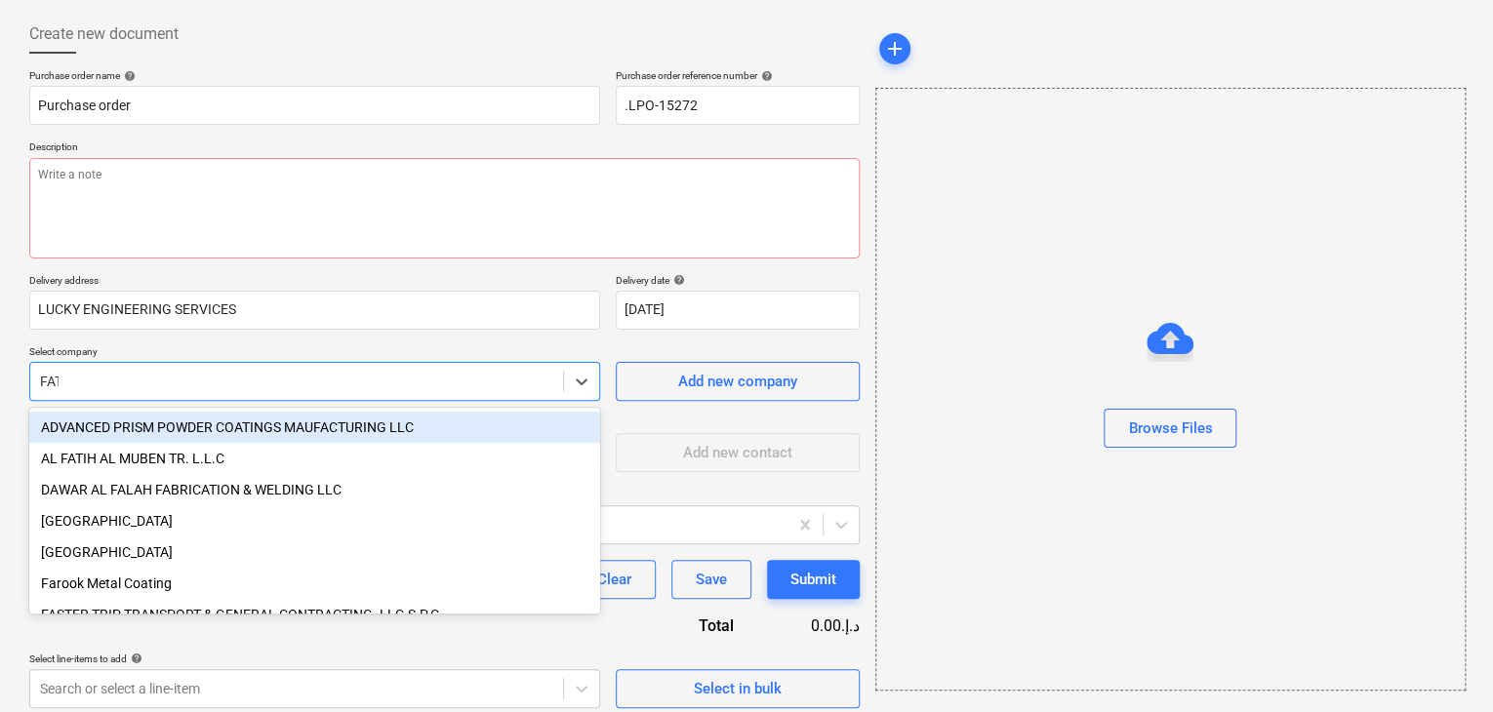
type input "FATE"
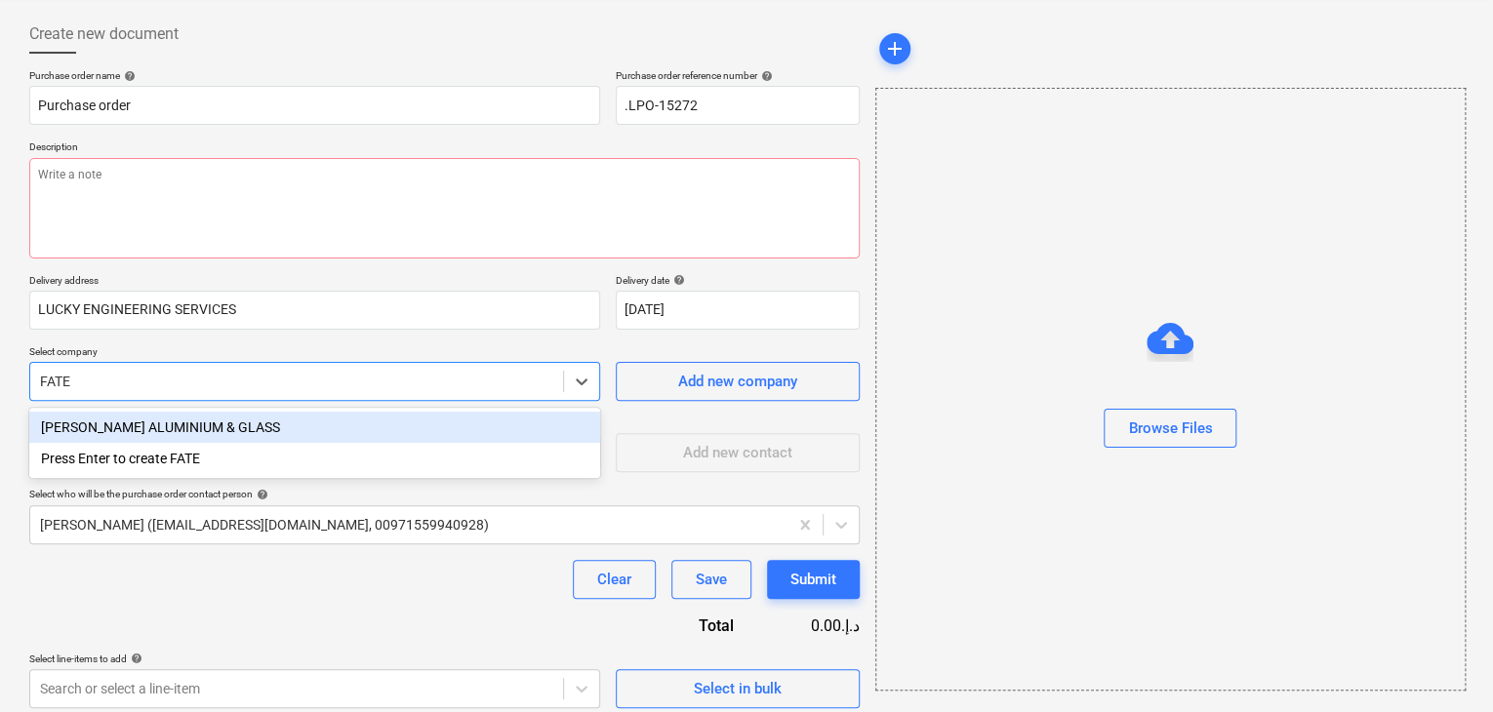
click at [116, 427] on div "[PERSON_NAME] ALUMINIUM & GLASS" at bounding box center [314, 427] width 571 height 31
type textarea "x"
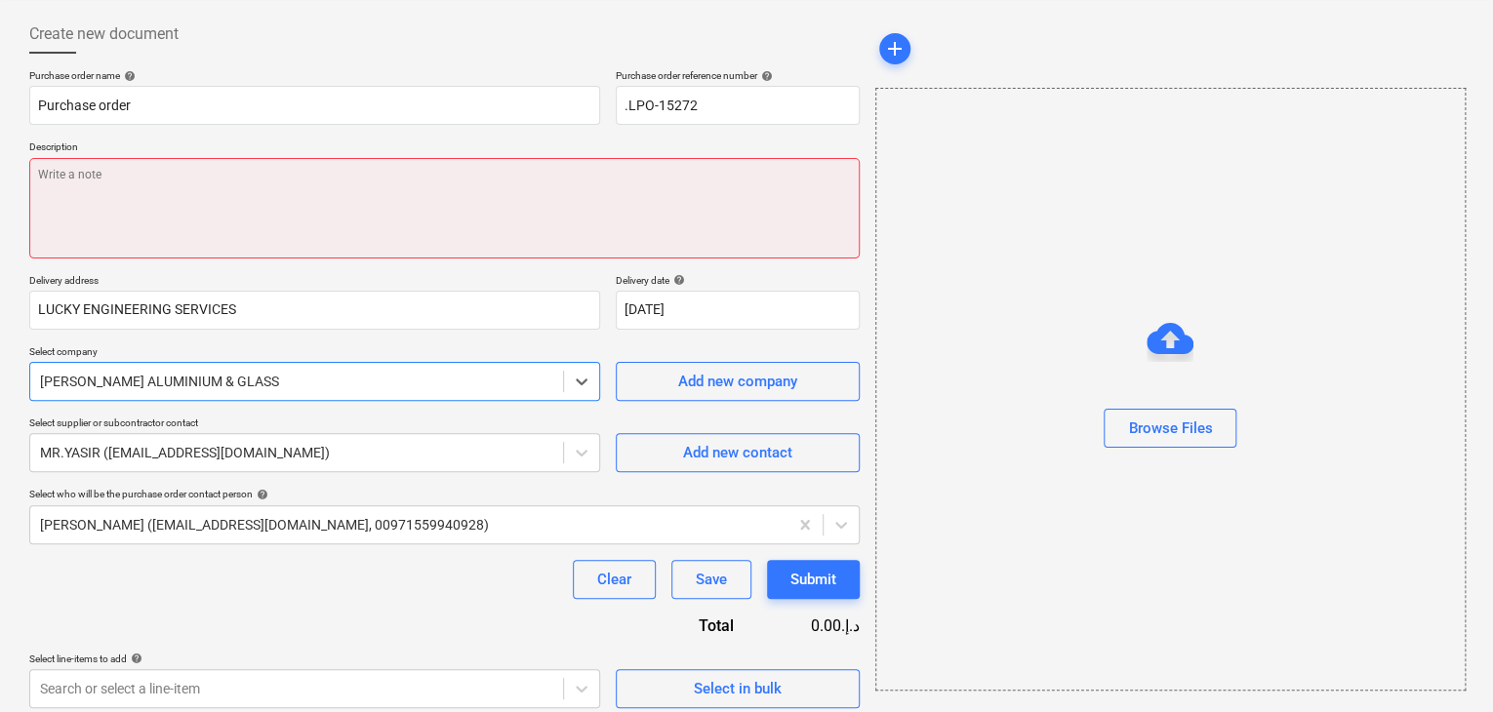
click at [113, 175] on textarea at bounding box center [444, 208] width 831 height 101
paste textarea "6MM CLEAR +1.52MM PVB +6MM CLEAR TEMPERED GLASS WITH LAMINATION TOTAL QTY : 48 …"
type textarea "x"
type textarea "6MM CLEAR +1.52MM PVB +6MM CLEAR TEMPERED GLASS WITH LAMINATION TOTAL QTY : 48 …"
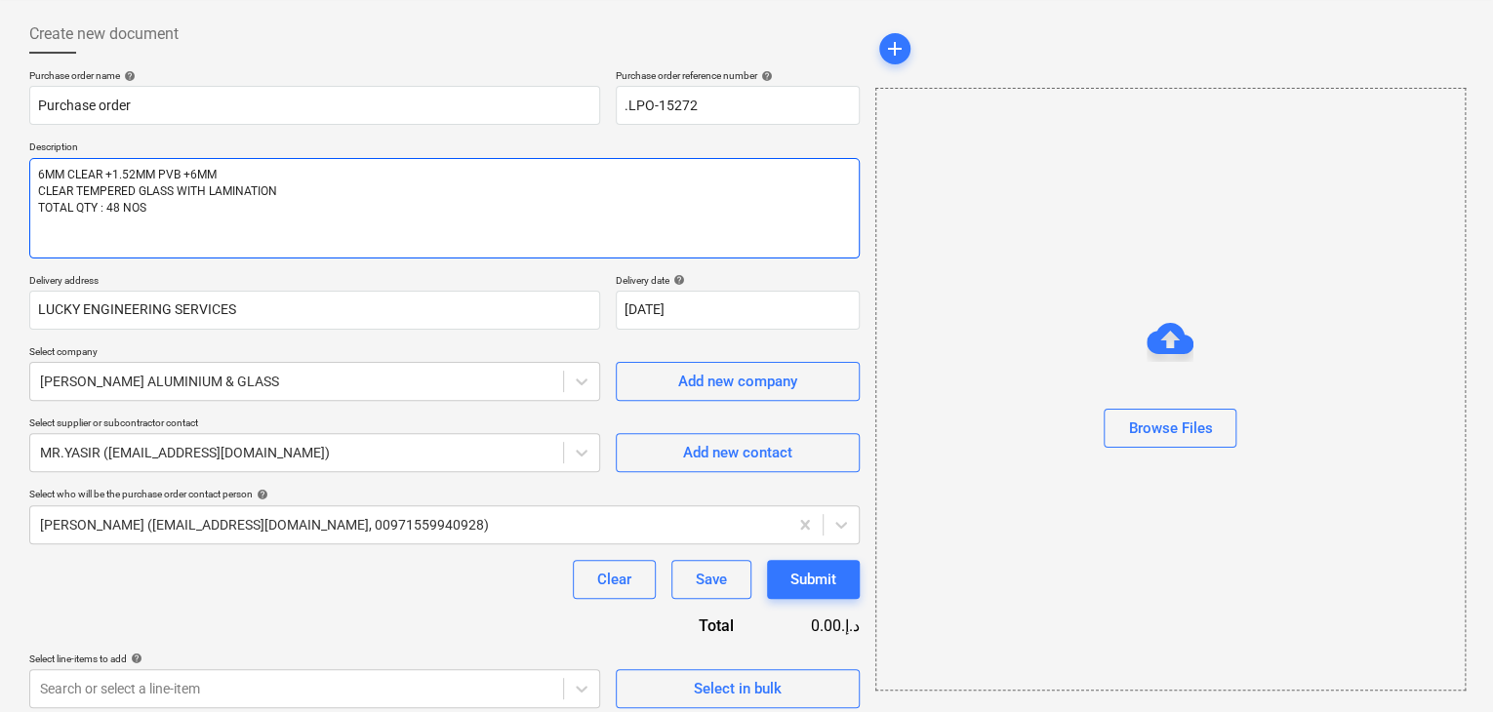
type textarea "x"
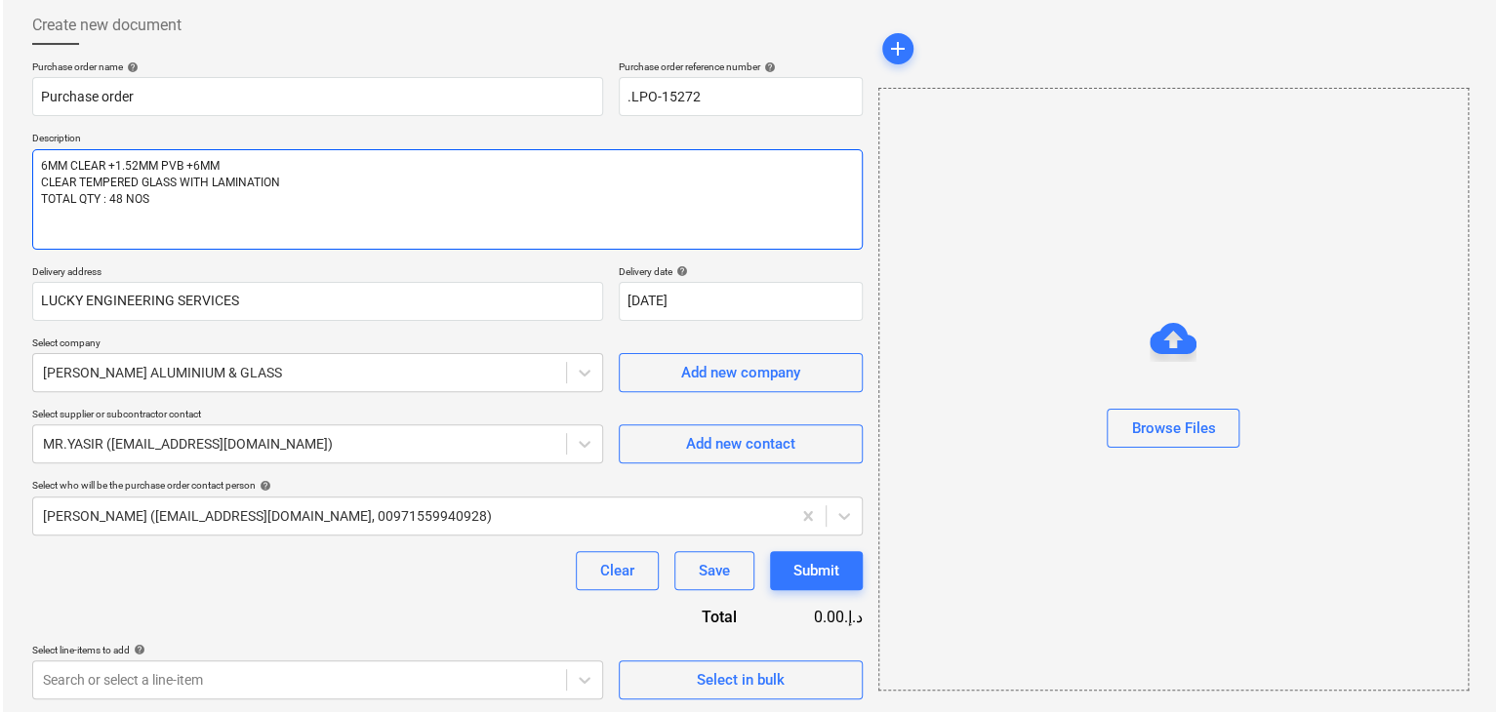
scroll to position [102, 0]
type textarea "6MM CLEAR +1.52MM PVB +6MM CLEAR TEMPERED GLASS WITH LAMINATION TOTAL QTY : 48 …"
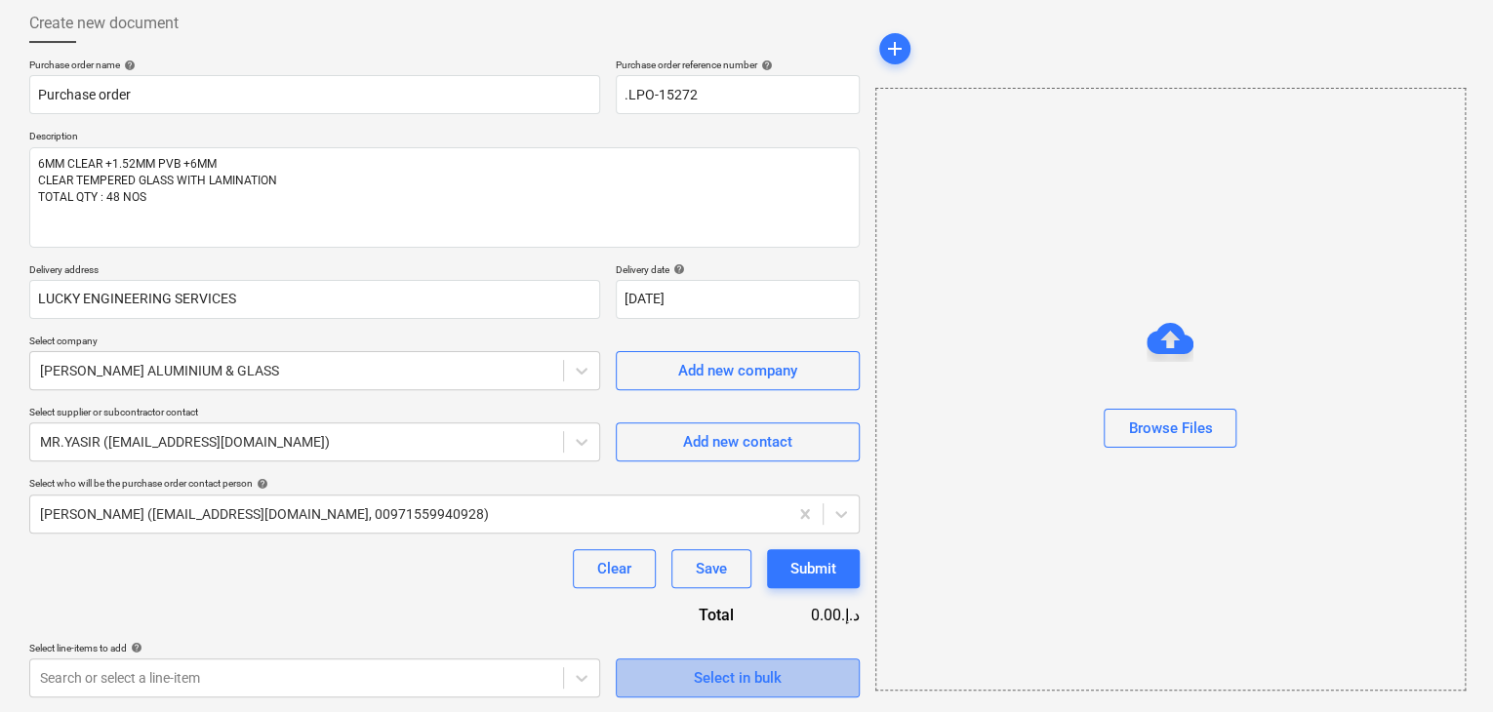
click at [741, 688] on div "Select in bulk" at bounding box center [738, 678] width 88 height 25
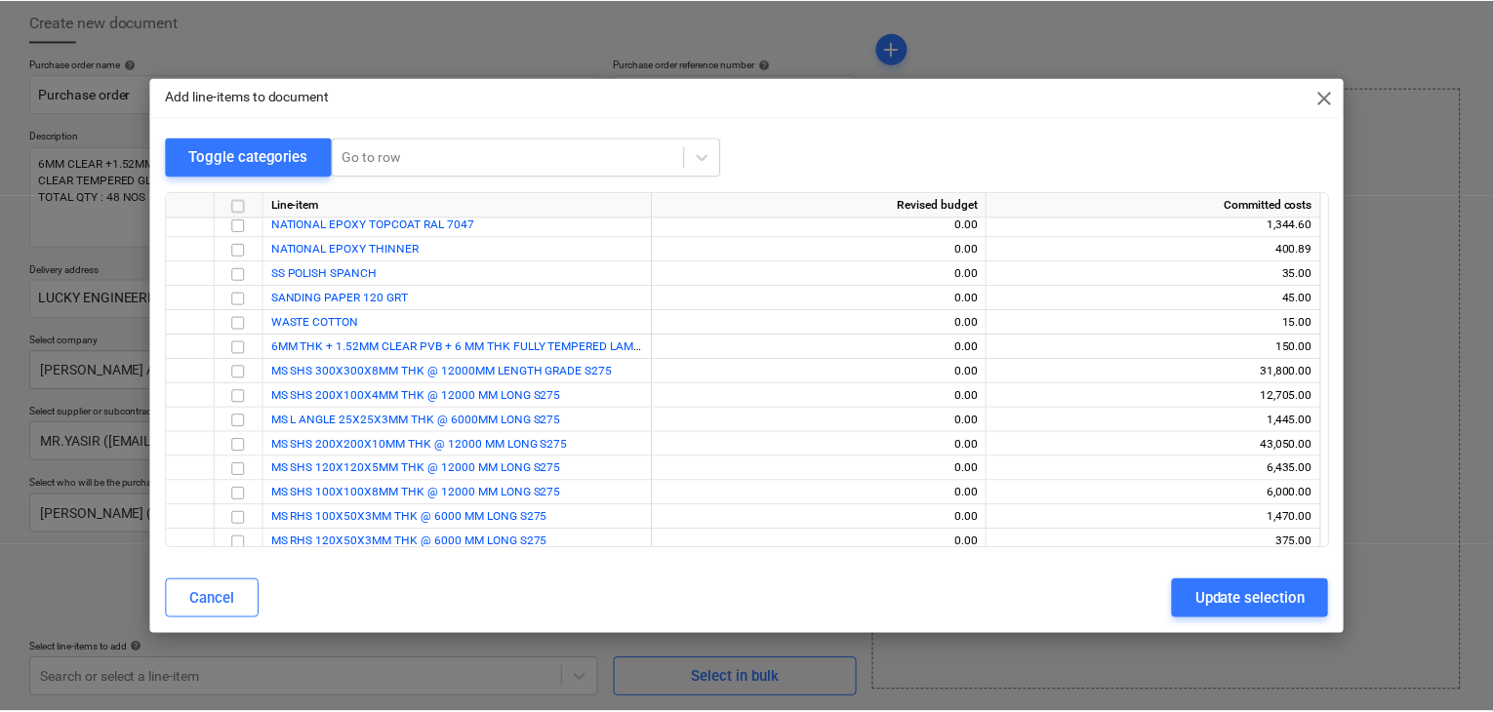
scroll to position [6989, 0]
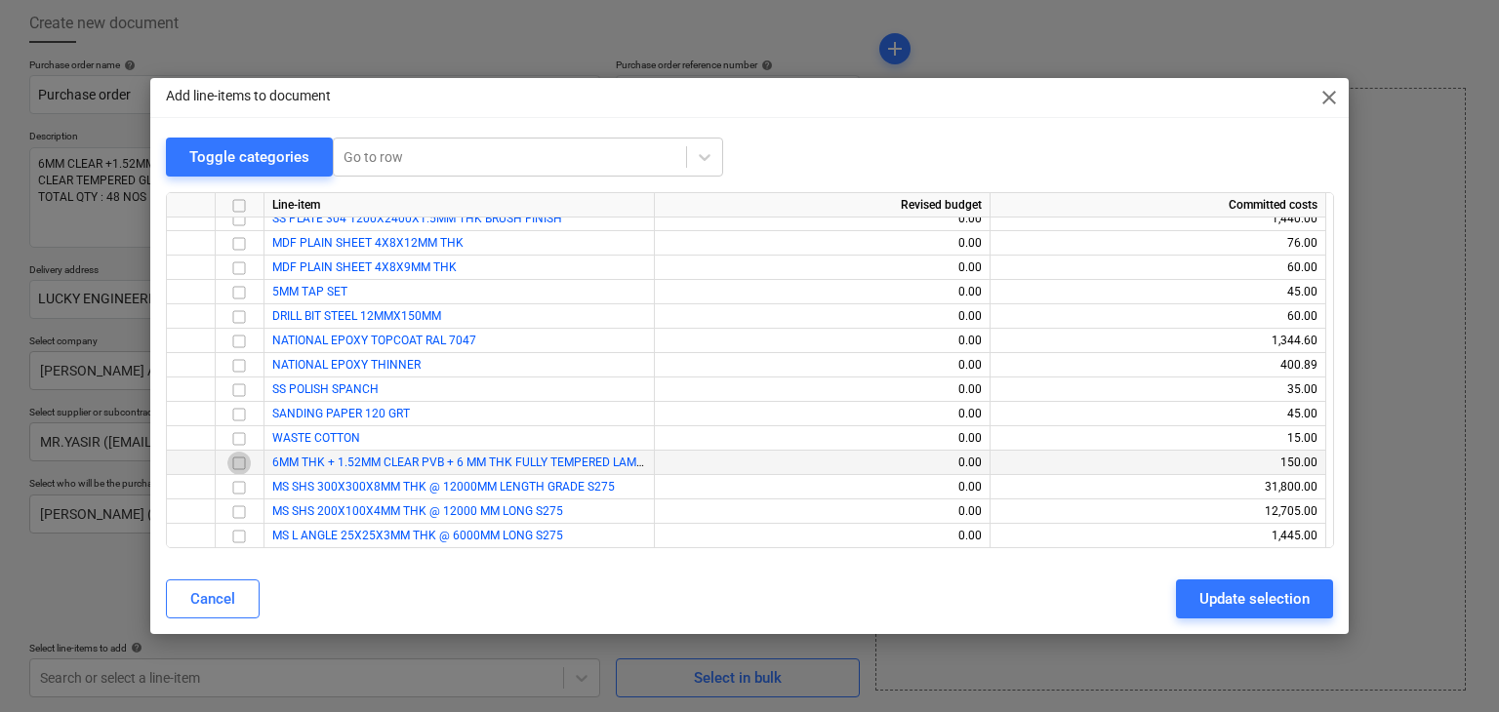
click at [244, 464] on input "checkbox" at bounding box center [238, 463] width 23 height 23
drag, startPoint x: 1245, startPoint y: 594, endPoint x: 486, endPoint y: 548, distance: 760.7
click at [1218, 590] on div "Update selection" at bounding box center [1254, 599] width 110 height 25
type textarea "x"
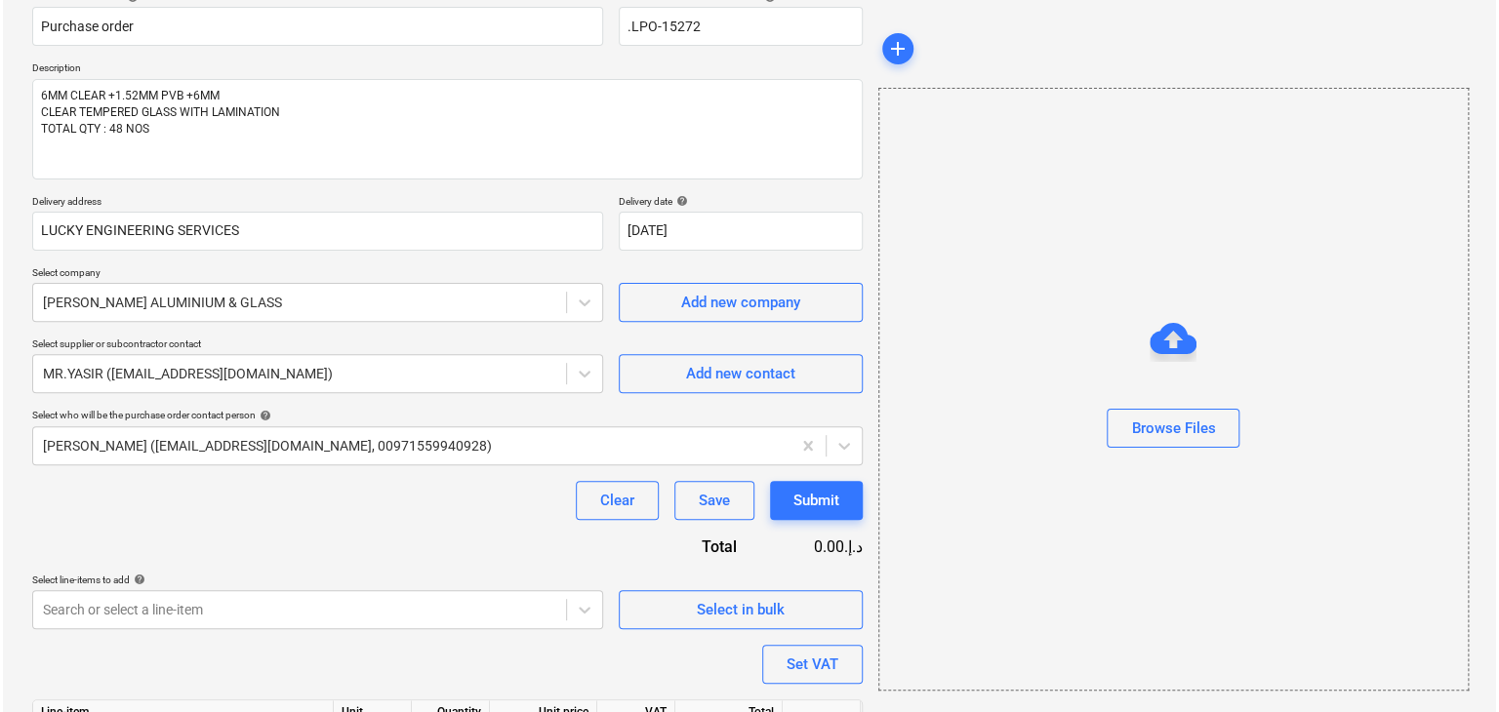
scroll to position [285, 0]
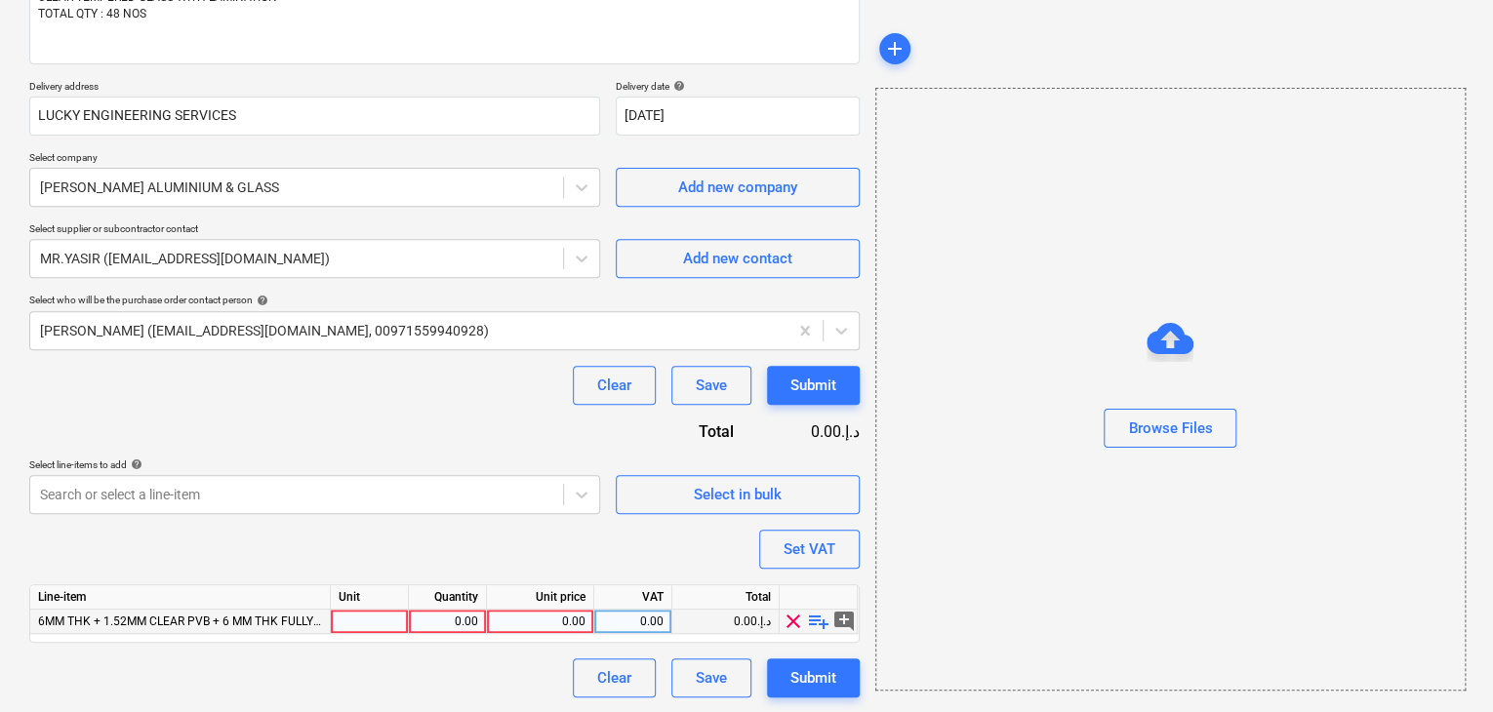
click at [350, 615] on div at bounding box center [370, 622] width 78 height 24
type input "LS"
type textarea "x"
click at [454, 620] on div "0.00" at bounding box center [447, 622] width 61 height 24
type input "1"
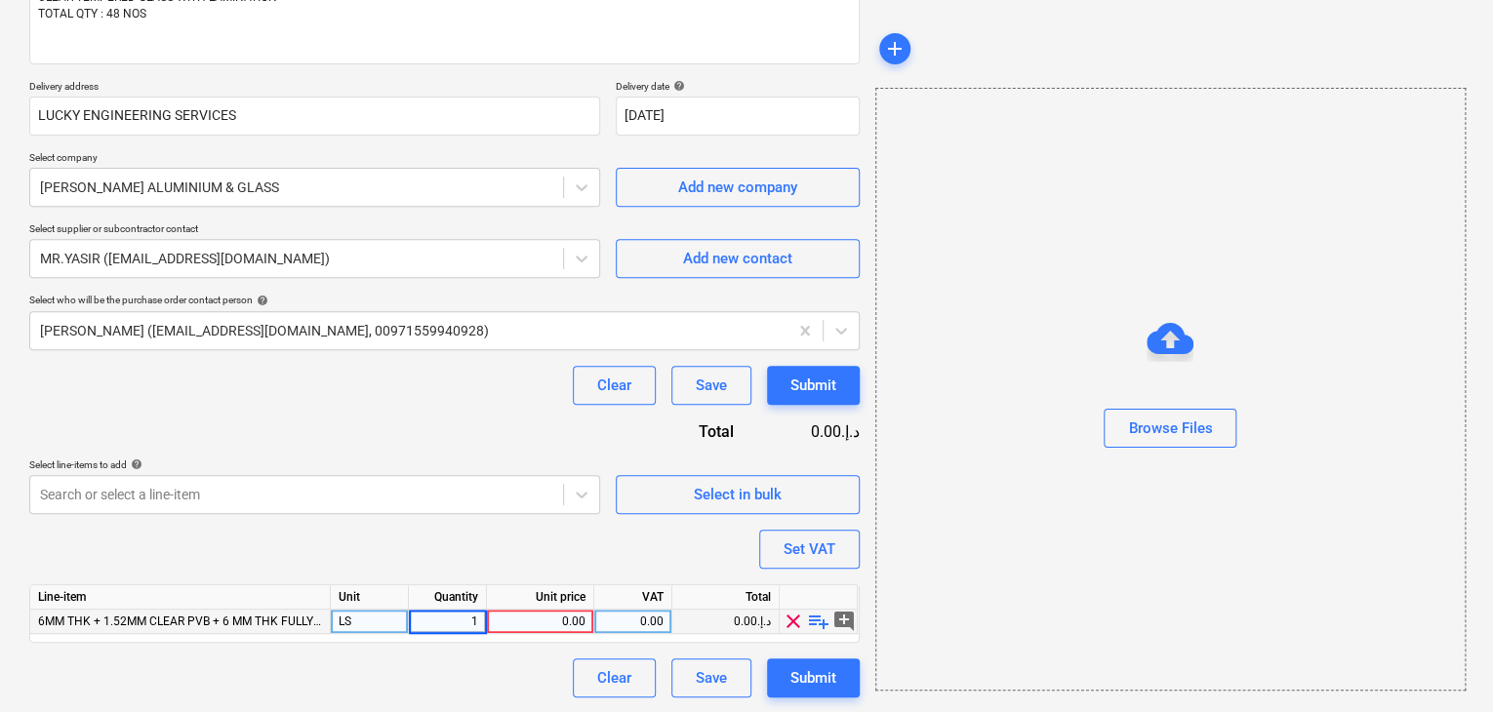
type textarea "x"
click at [529, 617] on div "0.00" at bounding box center [540, 622] width 91 height 24
type input "3873"
type textarea "x"
drag, startPoint x: 1297, startPoint y: 590, endPoint x: 935, endPoint y: 569, distance: 362.7
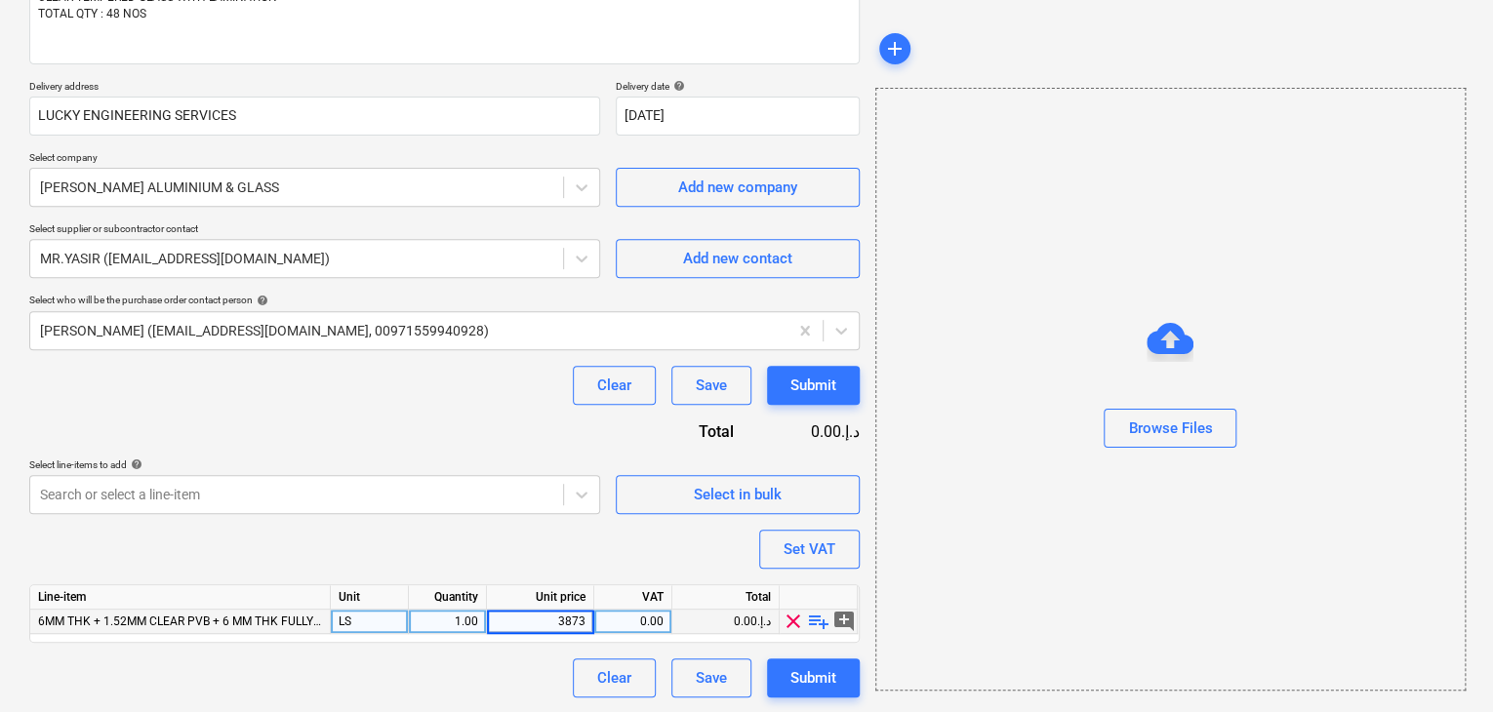
click at [1290, 590] on div "Browse Files" at bounding box center [1170, 389] width 590 height 603
click at [812, 556] on div "Set VAT" at bounding box center [810, 549] width 52 height 25
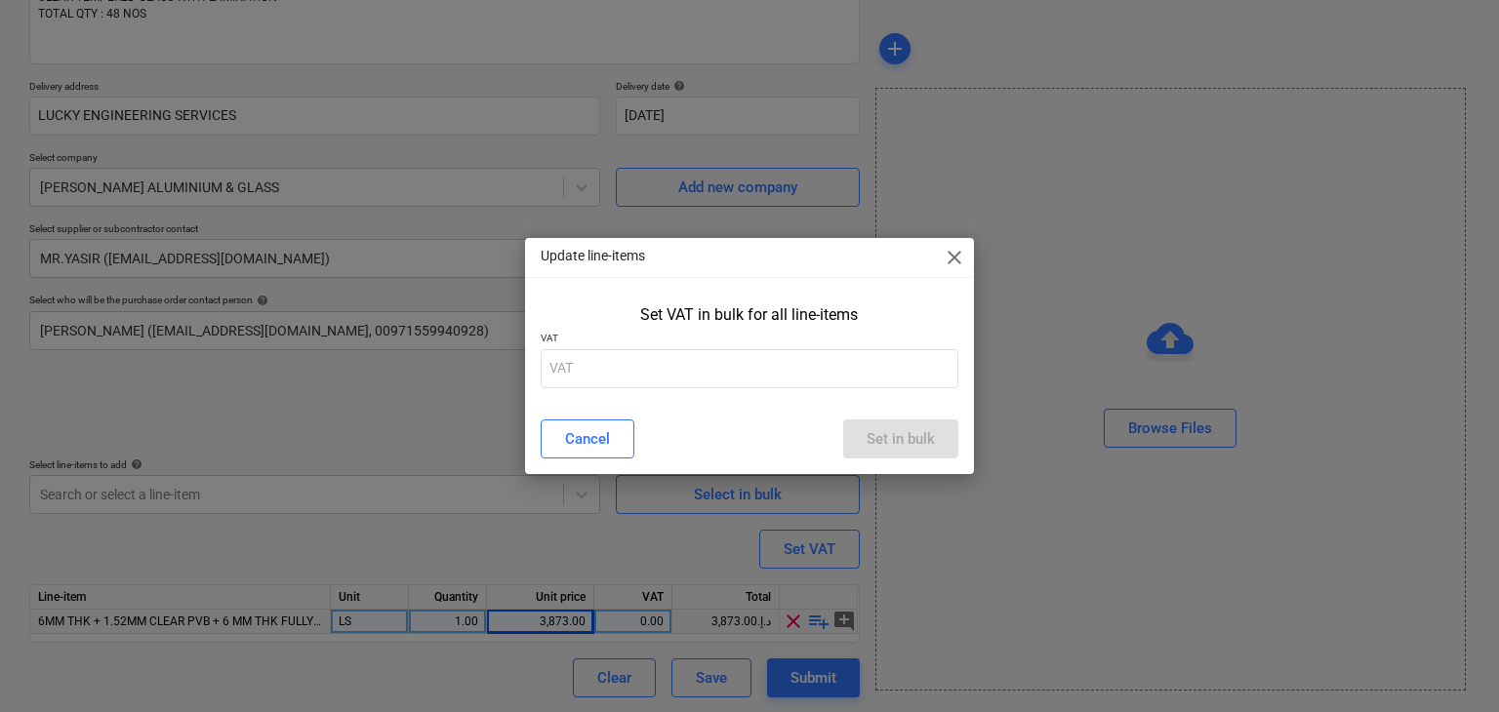
click at [669, 387] on div "Set VAT in bulk for all line-items VAT" at bounding box center [750, 350] width 450 height 105
click at [678, 345] on p "VAT" at bounding box center [750, 340] width 419 height 17
click at [654, 383] on input "text" at bounding box center [750, 368] width 419 height 39
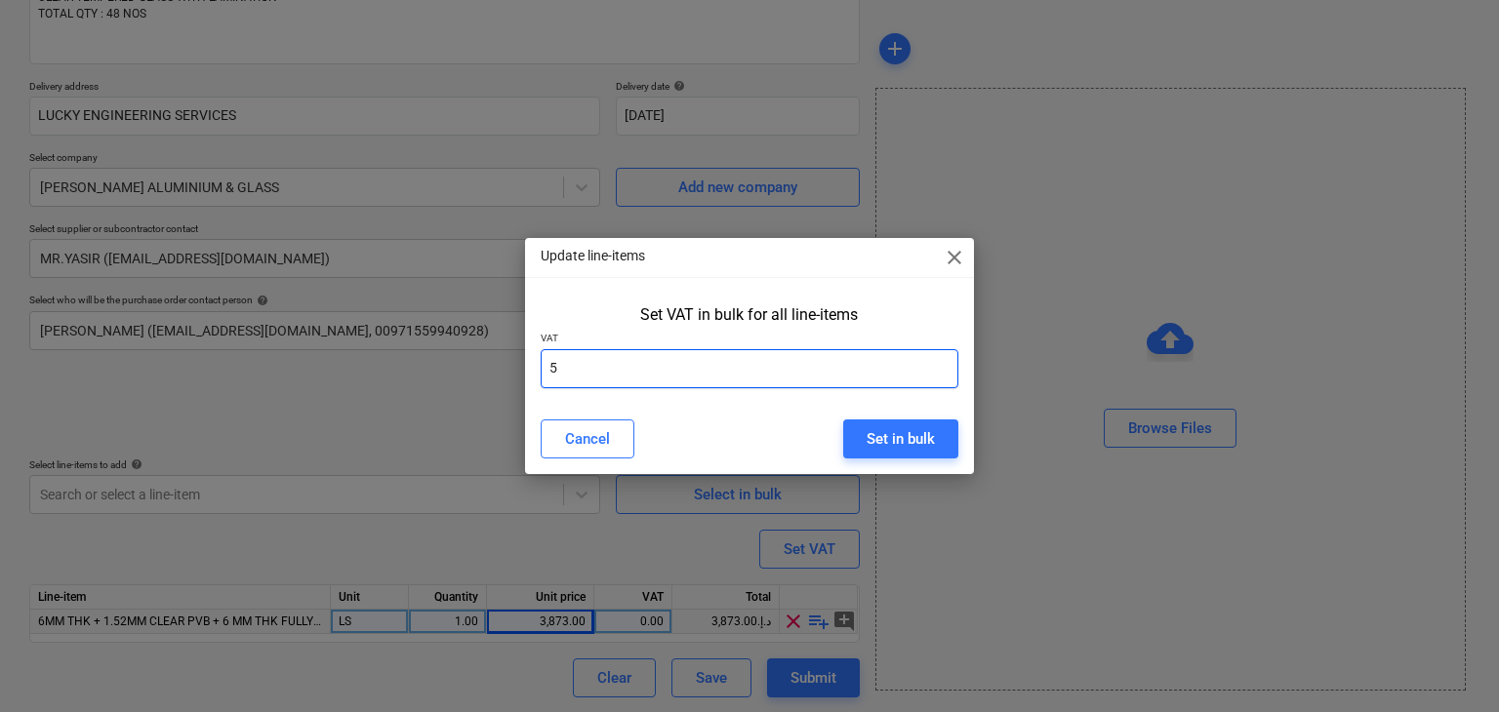
type input "5"
click at [964, 449] on div "Cancel Set in bulk" at bounding box center [750, 439] width 442 height 55
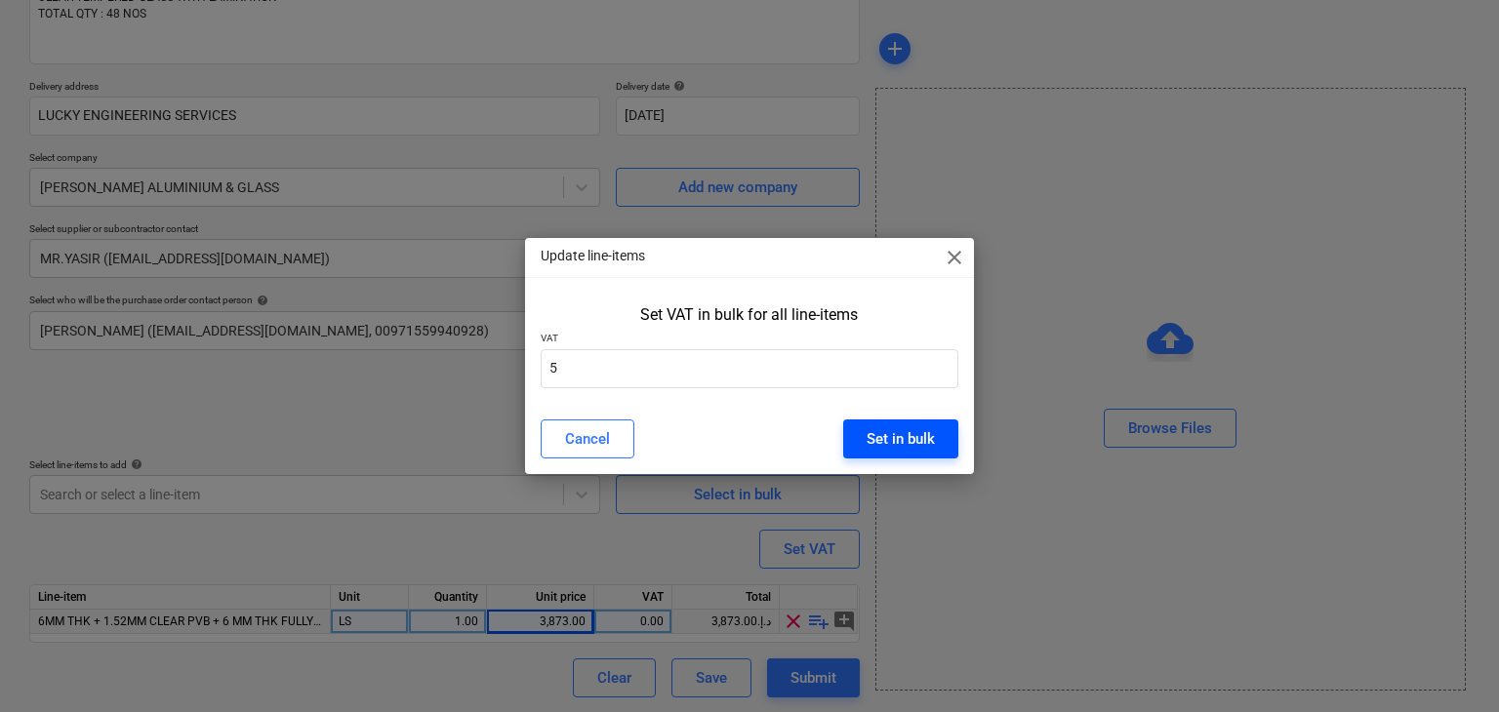
click at [918, 441] on div "Set in bulk" at bounding box center [901, 438] width 68 height 25
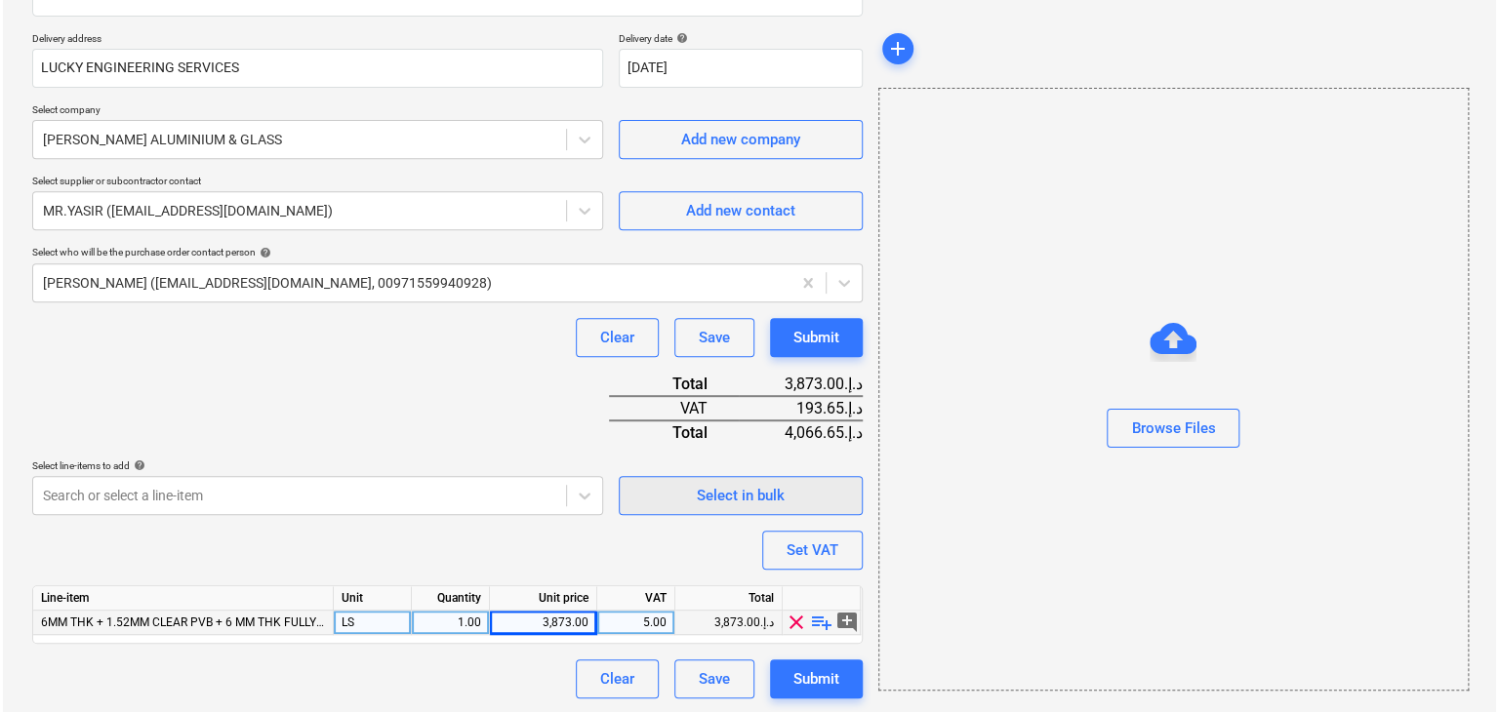
scroll to position [334, 0]
click at [812, 675] on div "Submit" at bounding box center [814, 678] width 46 height 25
type textarea "x"
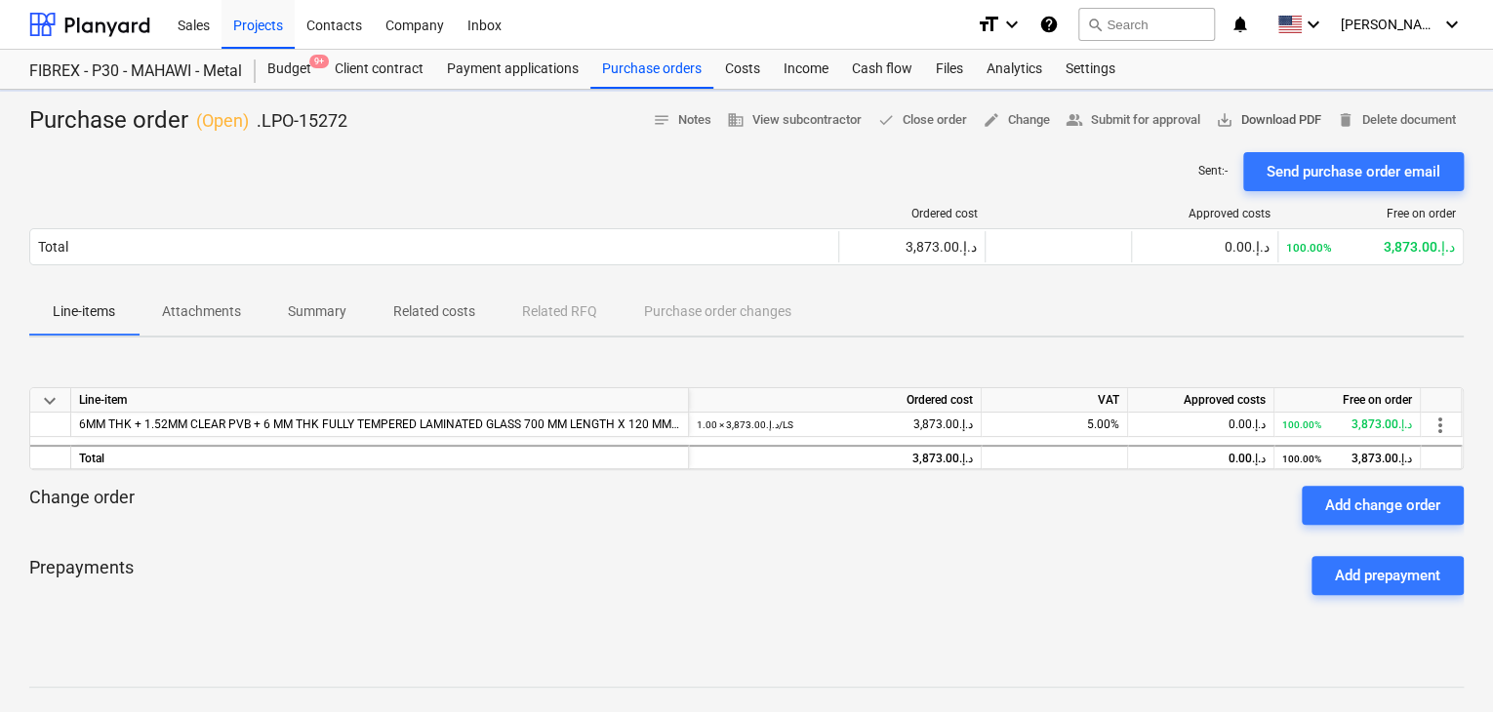
click at [1240, 124] on span "save_alt Download PDF" at bounding box center [1268, 120] width 105 height 22
